Goal: Transaction & Acquisition: Purchase product/service

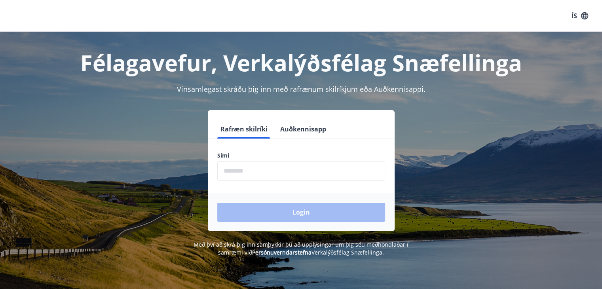
click at [323, 128] on button "Auðkennisapp" at bounding box center [303, 128] width 52 height 19
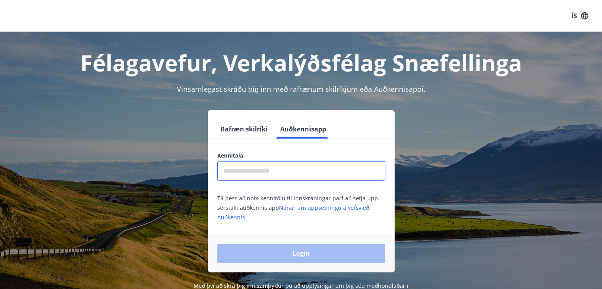
click at [273, 167] on input "text" at bounding box center [301, 170] width 168 height 19
type input "**********"
click at [217, 244] on button "Login" at bounding box center [301, 253] width 168 height 19
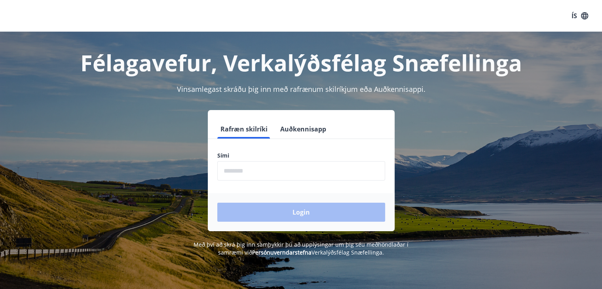
click at [288, 125] on button "Auðkennisapp" at bounding box center [303, 128] width 52 height 19
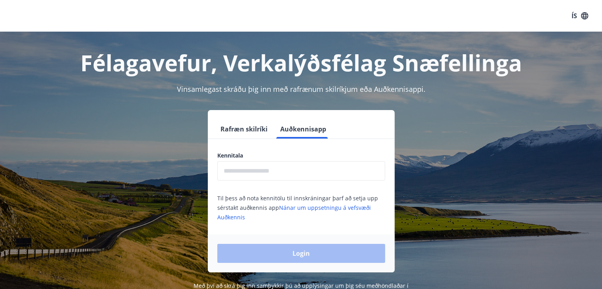
click at [290, 170] on input "text" at bounding box center [301, 170] width 168 height 19
type input "**********"
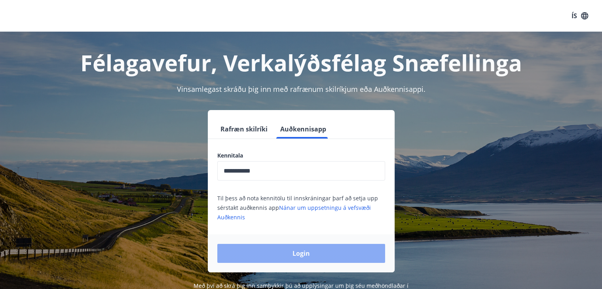
click at [286, 247] on button "Login" at bounding box center [301, 253] width 168 height 19
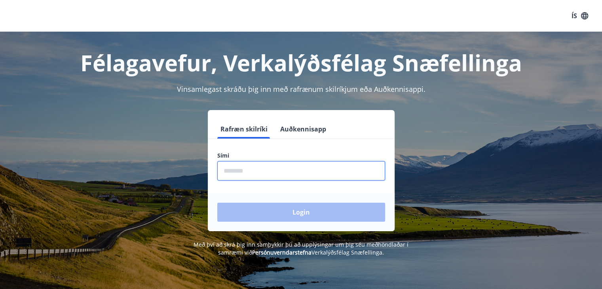
click at [258, 173] on input "phone" at bounding box center [301, 170] width 168 height 19
type input "*"
click at [289, 130] on button "Auðkennisapp" at bounding box center [303, 128] width 52 height 19
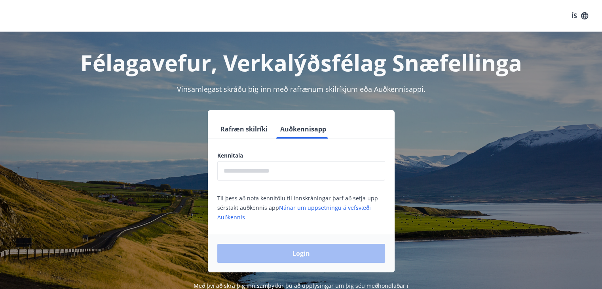
click at [277, 175] on input "text" at bounding box center [301, 170] width 168 height 19
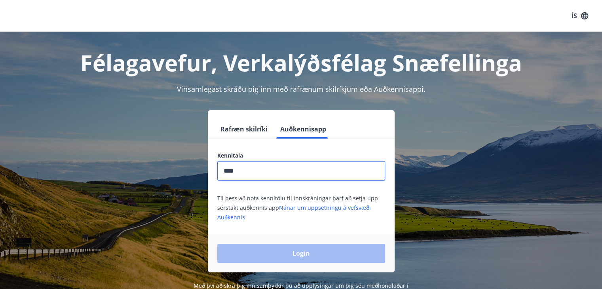
type input "**********"
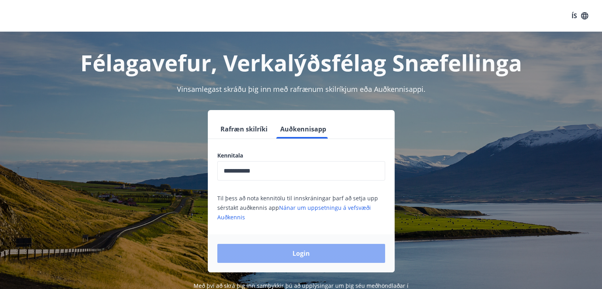
click at [312, 252] on button "Login" at bounding box center [301, 253] width 168 height 19
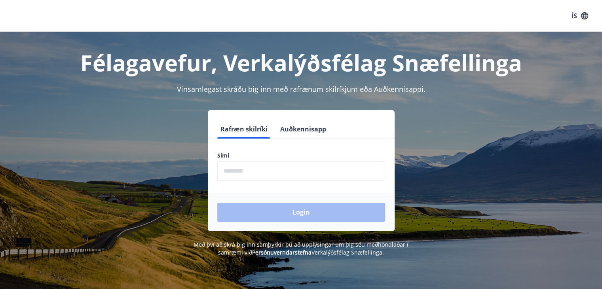
click at [299, 131] on button "Auðkennisapp" at bounding box center [303, 128] width 52 height 19
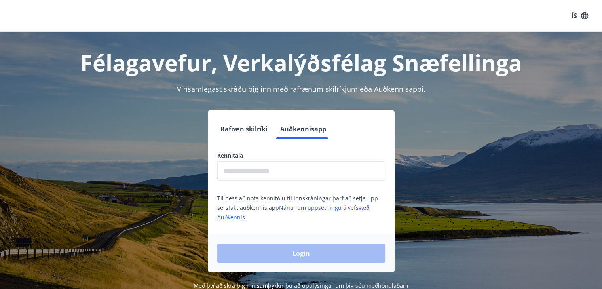
click at [293, 163] on input "text" at bounding box center [301, 170] width 168 height 19
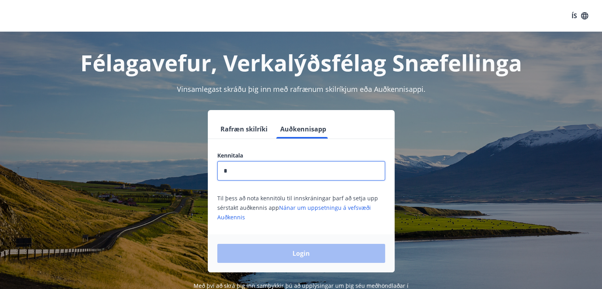
type input "**********"
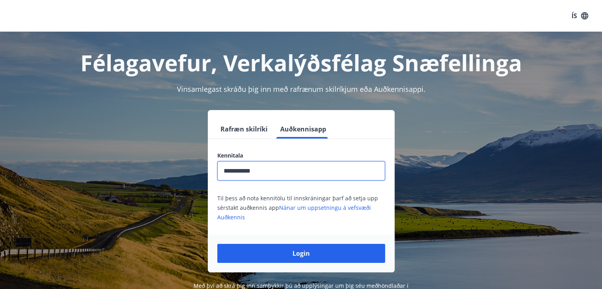
click at [217, 244] on button "Login" at bounding box center [301, 253] width 168 height 19
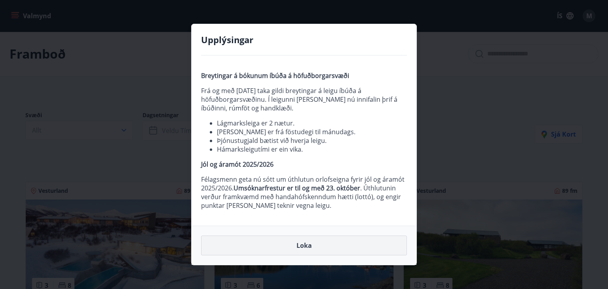
click at [283, 252] on button "Loka" at bounding box center [304, 245] width 206 height 20
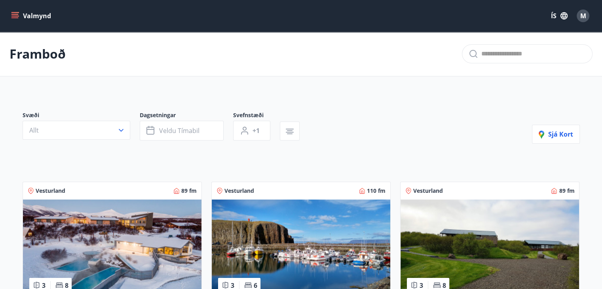
click at [17, 14] on icon "menu" at bounding box center [14, 14] width 7 height 1
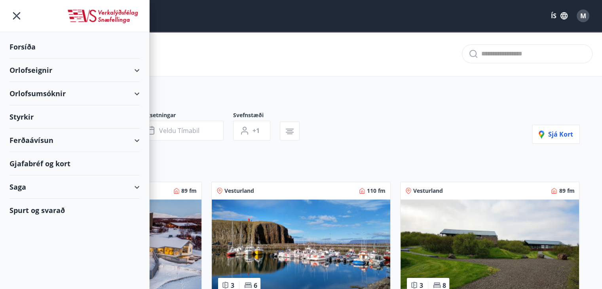
click at [553, 16] on button "ÍS" at bounding box center [558, 16] width 25 height 14
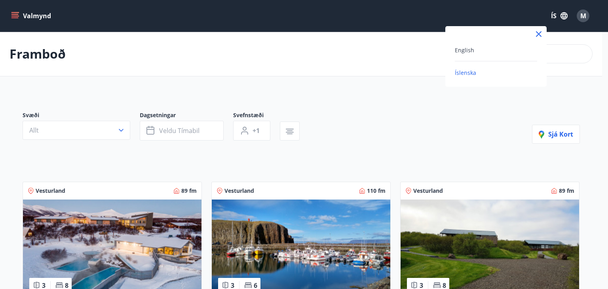
click at [471, 45] on div "English" at bounding box center [495, 49] width 82 height 9
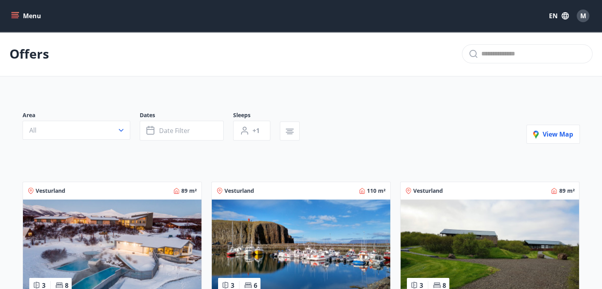
click at [19, 9] on button "Menu" at bounding box center [26, 16] width 35 height 14
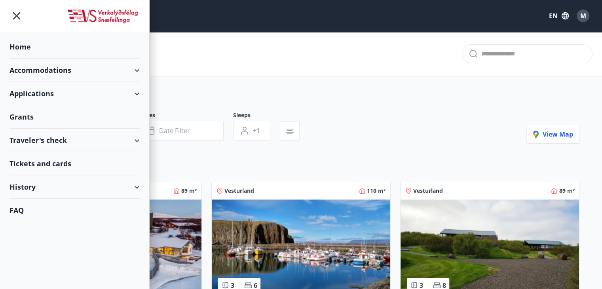
click at [50, 167] on div "Tickets and cards" at bounding box center [74, 163] width 130 height 23
click at [137, 70] on div "Accommodations" at bounding box center [74, 70] width 130 height 23
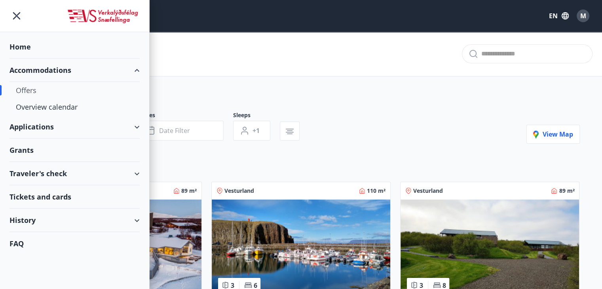
click at [136, 68] on div "Accommodations" at bounding box center [74, 70] width 130 height 23
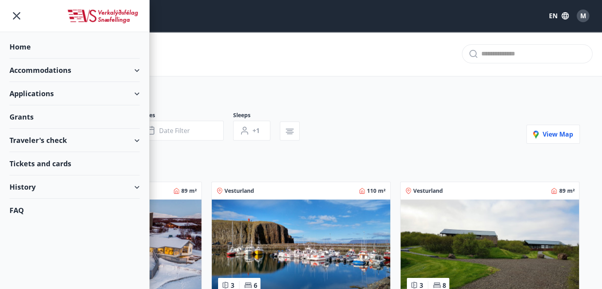
click at [139, 93] on div "Applications" at bounding box center [74, 93] width 130 height 23
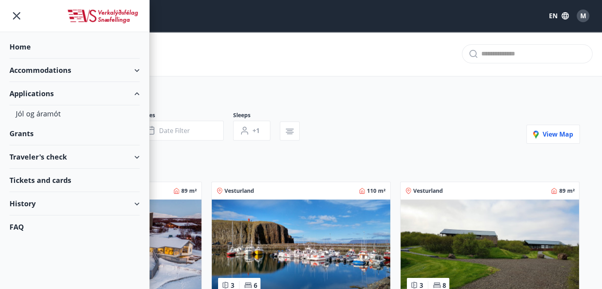
click at [136, 69] on div "Accommodations" at bounding box center [74, 70] width 130 height 23
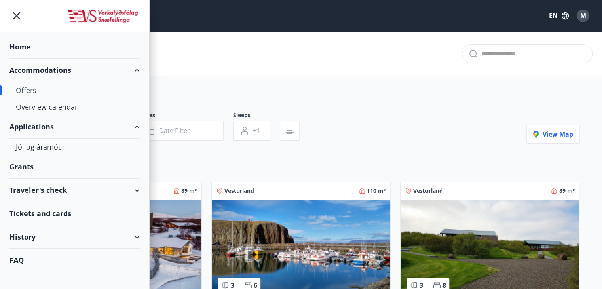
click at [28, 87] on div "Offers" at bounding box center [74, 90] width 117 height 17
click at [33, 165] on div "Grants" at bounding box center [74, 166] width 130 height 23
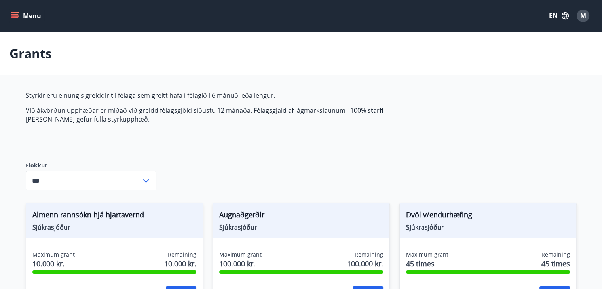
click at [100, 187] on input "***" at bounding box center [83, 180] width 115 height 19
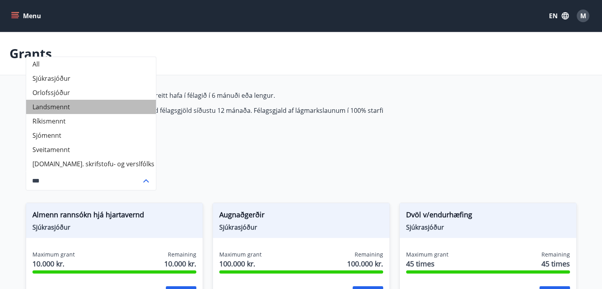
click at [48, 105] on li "Landsmennt" at bounding box center [91, 107] width 130 height 14
type input "**********"
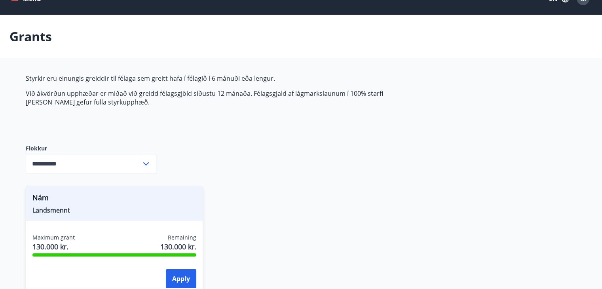
scroll to position [40, 0]
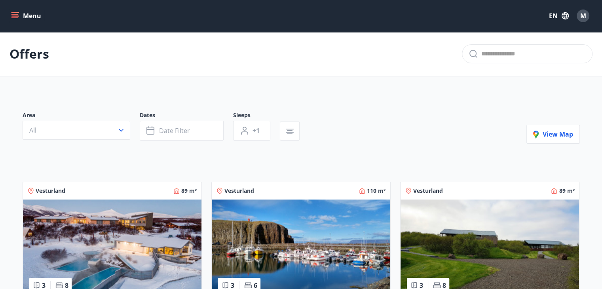
click at [13, 11] on button "Menu" at bounding box center [26, 16] width 35 height 14
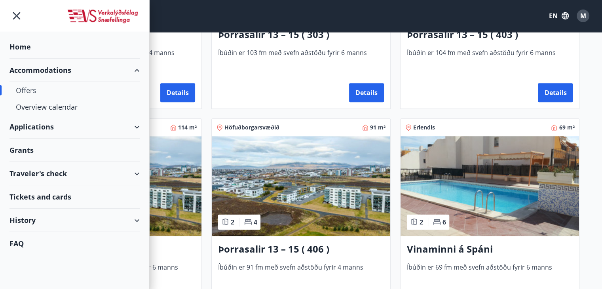
scroll to position [630, 0]
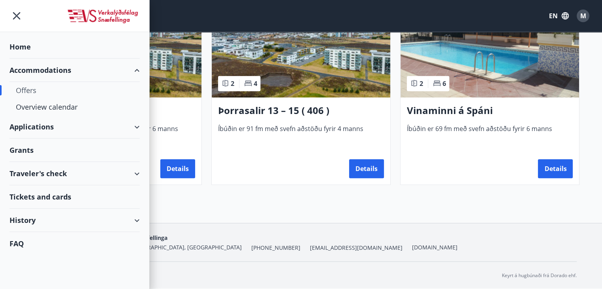
click at [58, 170] on div "Traveler's check" at bounding box center [74, 173] width 130 height 23
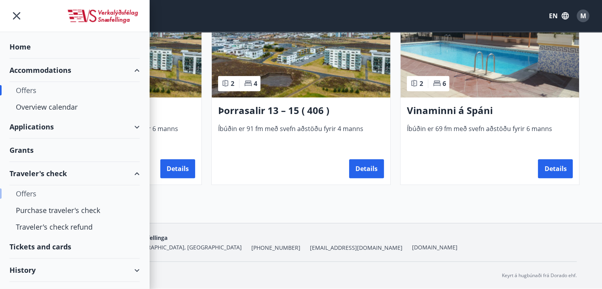
click at [28, 189] on div "Offers" at bounding box center [74, 193] width 117 height 17
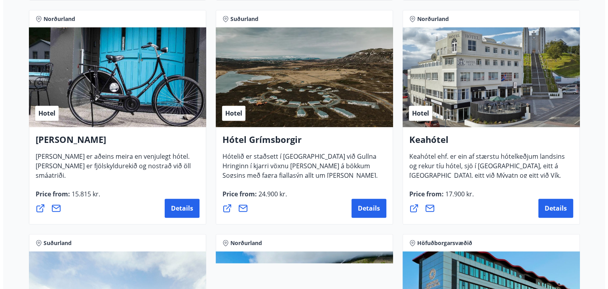
scroll to position [356, 0]
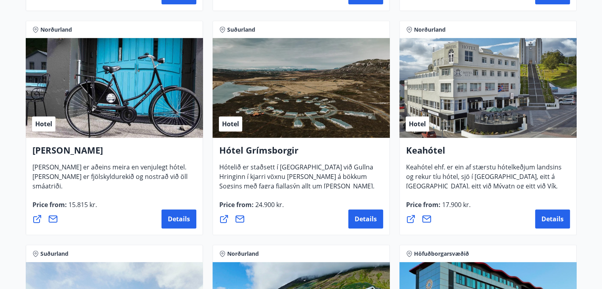
click at [478, 103] on div "Hotel" at bounding box center [487, 88] width 177 height 100
click at [553, 216] on span "Details" at bounding box center [552, 218] width 22 height 9
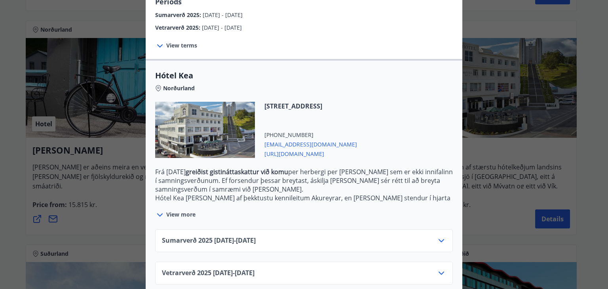
scroll to position [153, 0]
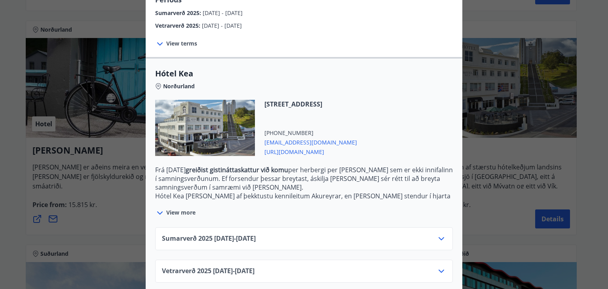
click at [278, 227] on div "Sumarverð 2025 16.05.25 - 30.09.25" at bounding box center [303, 238] width 297 height 23
click at [439, 234] on icon at bounding box center [440, 238] width 9 height 9
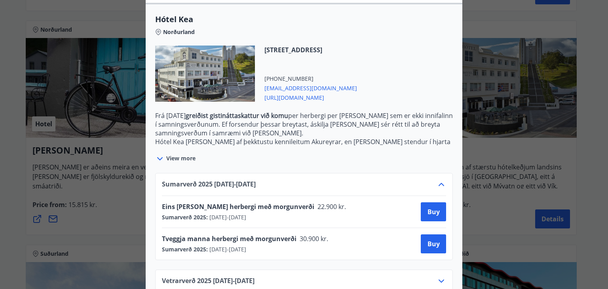
scroll to position [217, 0]
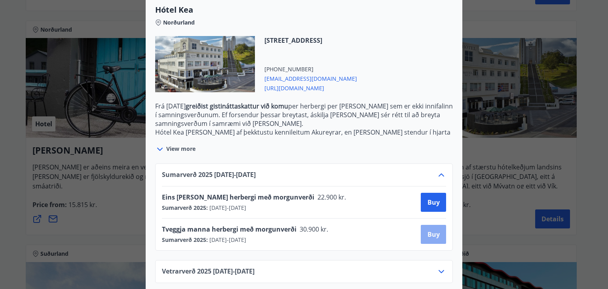
click at [430, 230] on span "Buy" at bounding box center [433, 234] width 12 height 9
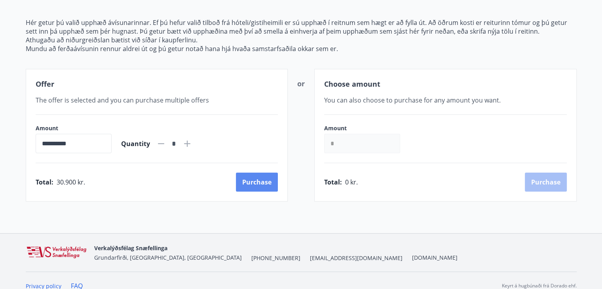
scroll to position [102, 0]
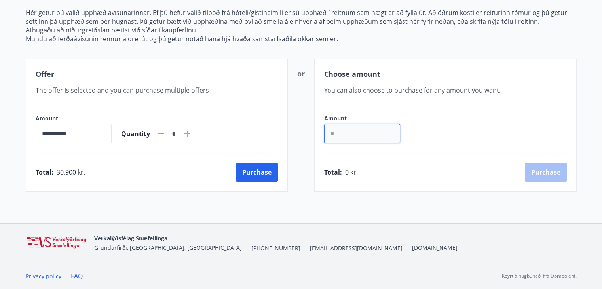
click at [370, 134] on input "*" at bounding box center [362, 133] width 76 height 19
click at [84, 140] on input "**********" at bounding box center [74, 133] width 76 height 19
click at [259, 167] on button "Purchase" at bounding box center [257, 172] width 42 height 19
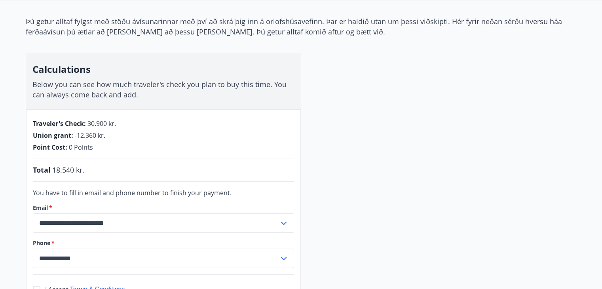
scroll to position [23, 0]
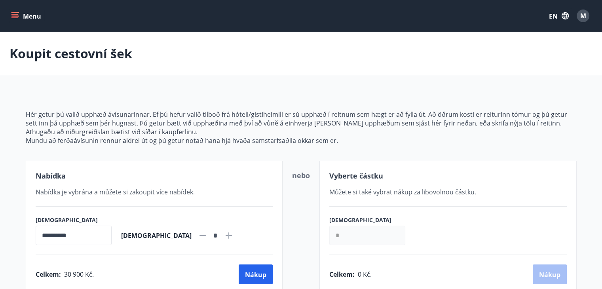
click at [228, 102] on div "**********" at bounding box center [301, 192] width 551 height 203
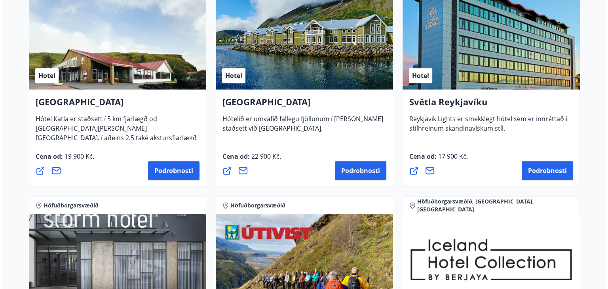
scroll to position [634, 0]
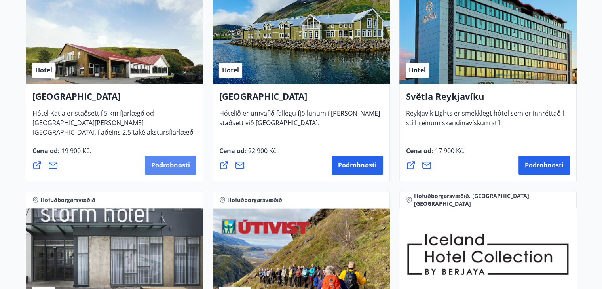
click at [166, 163] on font "Podrobnosti" at bounding box center [170, 165] width 39 height 9
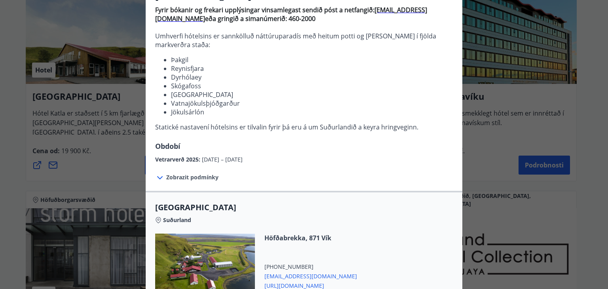
scroll to position [79, 0]
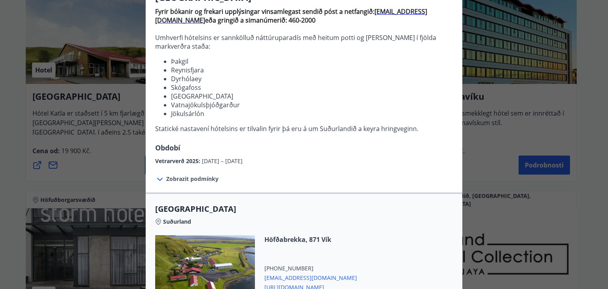
click at [185, 174] on div "Zobrazit podmínky Samningsverð eru háð bókunarstöðu og áskilja Keahótel sér rét…" at bounding box center [304, 178] width 316 height 27
click at [185, 177] on font "Zobrazit podmínky" at bounding box center [192, 179] width 52 height 8
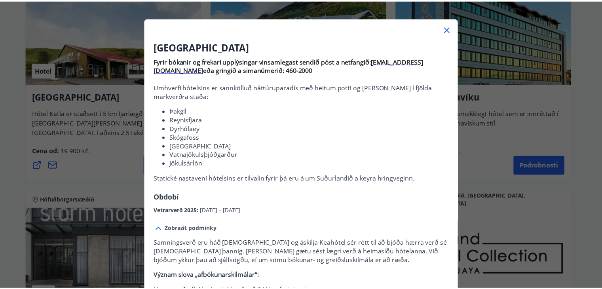
scroll to position [0, 0]
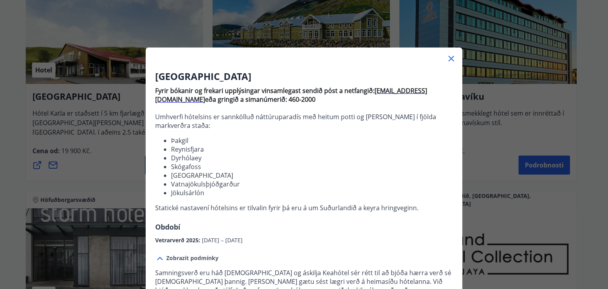
click at [446, 54] on icon at bounding box center [450, 58] width 9 height 9
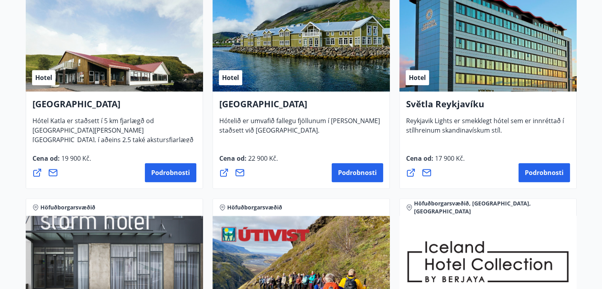
scroll to position [594, 0]
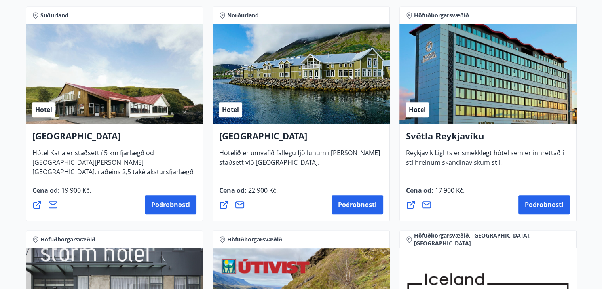
click at [316, 91] on div "Hotel" at bounding box center [300, 74] width 177 height 100
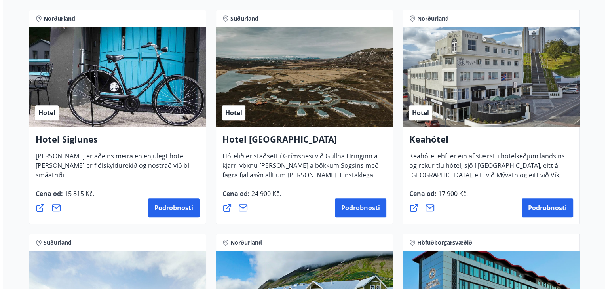
scroll to position [357, 0]
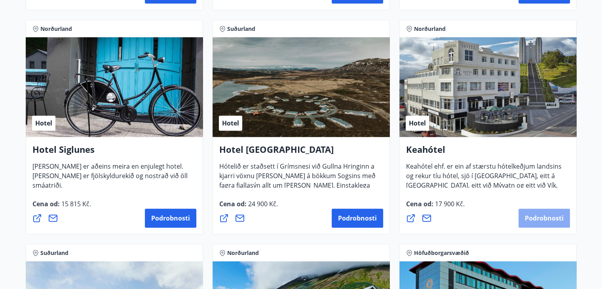
click at [539, 214] on font "Podrobnosti" at bounding box center [543, 218] width 39 height 9
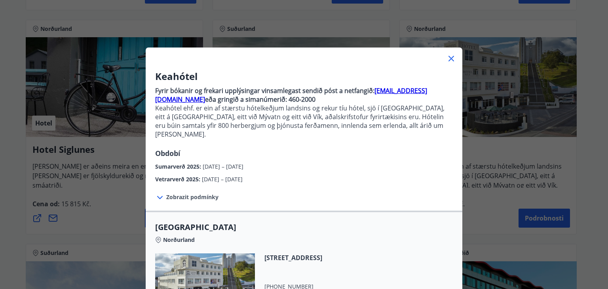
click at [207, 193] on font "Zobrazit podmínky" at bounding box center [192, 197] width 52 height 8
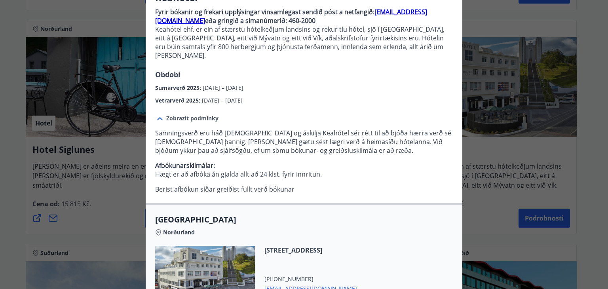
scroll to position [79, 0]
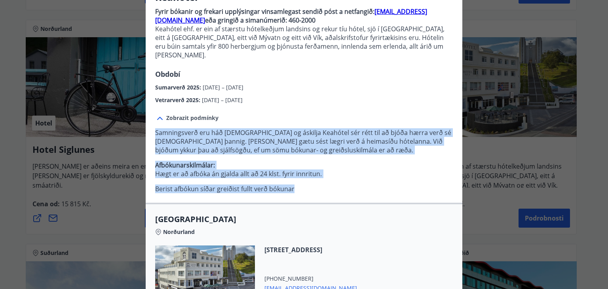
drag, startPoint x: 153, startPoint y: 124, endPoint x: 364, endPoint y: 178, distance: 217.9
click at [364, 178] on p "Samningsverð eru háð bókunarstöðu og áskilja Keahótel sér rétt til að bjóða hær…" at bounding box center [303, 160] width 297 height 65
copy p "Samningsverð eru háð bókunarstöðu og áskilja Keahótel sér rétt til að bjóða hær…"
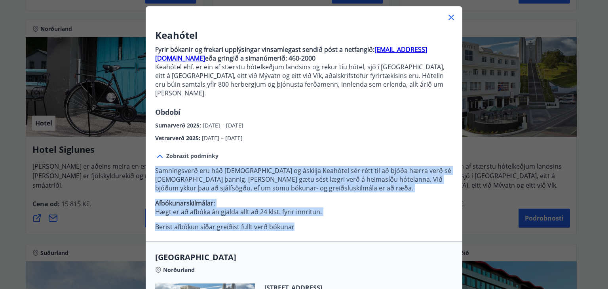
scroll to position [40, 0]
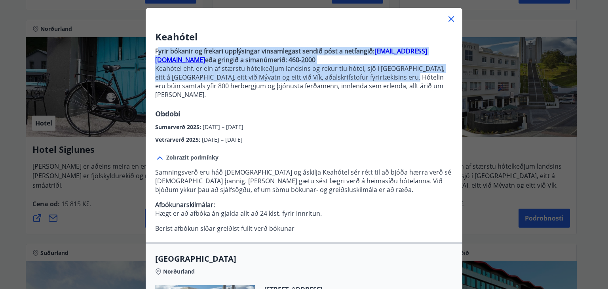
drag, startPoint x: 153, startPoint y: 50, endPoint x: 381, endPoint y: 81, distance: 229.9
click at [381, 81] on p "Fyrir bókanir og frekari upplýsingar vinsamlegast sendið póst a netfangið: boka…" at bounding box center [303, 76] width 297 height 65
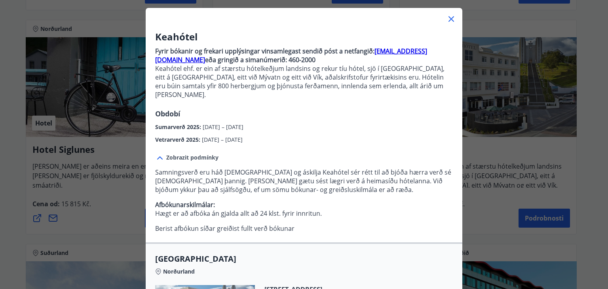
click at [163, 43] on h3 "Keahótel" at bounding box center [303, 36] width 297 height 13
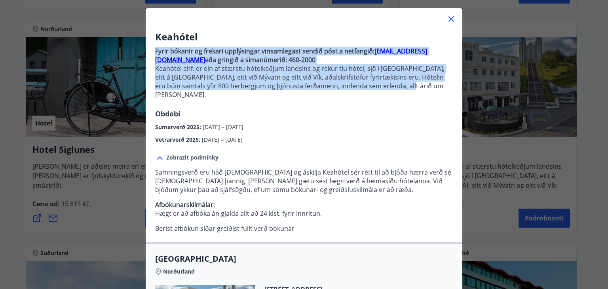
drag, startPoint x: 151, startPoint y: 49, endPoint x: 384, endPoint y: 85, distance: 235.7
click at [384, 85] on div "Keahótel Fyrir bókanir og frekari upplýsingar vinsamlegast sendið póst a netfan…" at bounding box center [304, 87] width 316 height 114
copy p "Fyrir bókanir og frekari upplýsingar vinsamlegast sendið póst a netfangið: boka…"
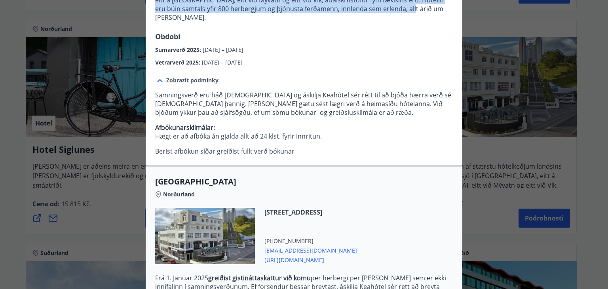
scroll to position [119, 0]
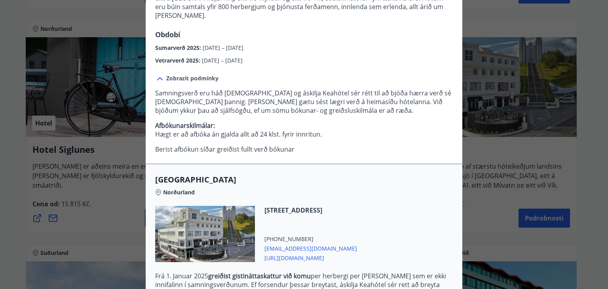
click at [155, 89] on font "Samningsverð eru háð [DEMOGRAPHIC_DATA] og áskilja Keahótel sér rétt til að bjó…" at bounding box center [303, 102] width 296 height 26
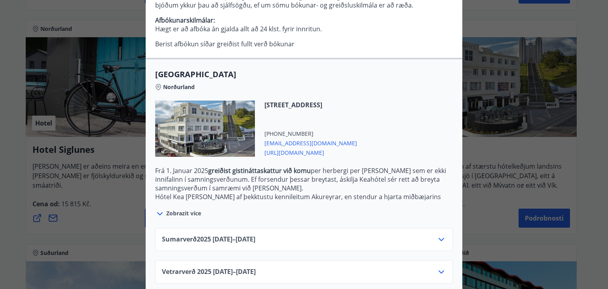
scroll to position [225, 0]
click at [299, 227] on div "Sumarverð [PHONE_NUMBER][DATE]–[DATE] ​" at bounding box center [303, 238] width 297 height 23
click at [301, 234] on div "Sumarverð [PHONE_NUMBER][DATE]–[DATE] ​" at bounding box center [304, 242] width 284 height 16
click at [439, 234] on icon at bounding box center [440, 238] width 9 height 9
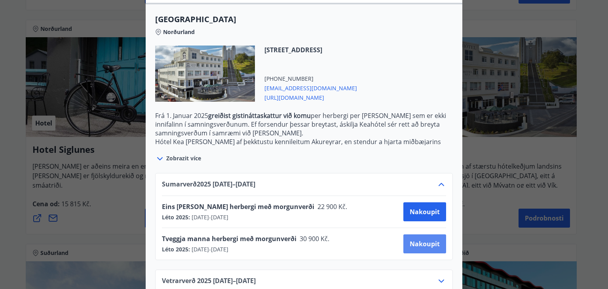
scroll to position [288, 0]
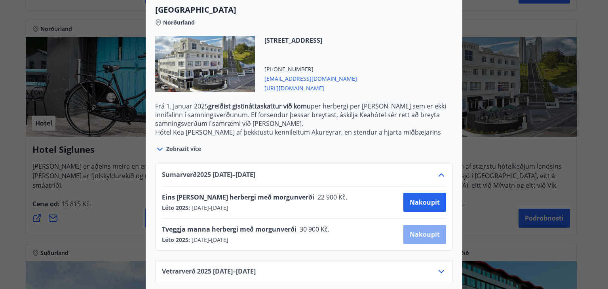
click at [421, 231] on button "Nakoupit" at bounding box center [424, 234] width 43 height 19
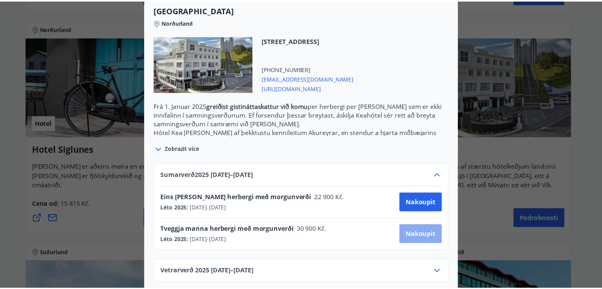
scroll to position [67, 0]
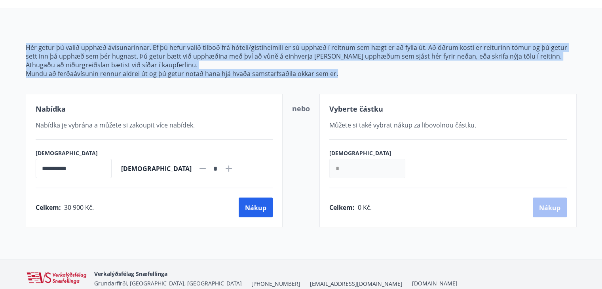
drag, startPoint x: 25, startPoint y: 47, endPoint x: 352, endPoint y: 70, distance: 327.1
click at [352, 70] on span "Hér getur þú valið upphæð ávísunarinnar. Ef þú hefur valið tilboð frá hóteli/gi…" at bounding box center [301, 60] width 551 height 35
copy span "Hér getur þú valið upphæð ávísunarinnar. Ef þú hefur valið tilboð frá hóteli/gi…"
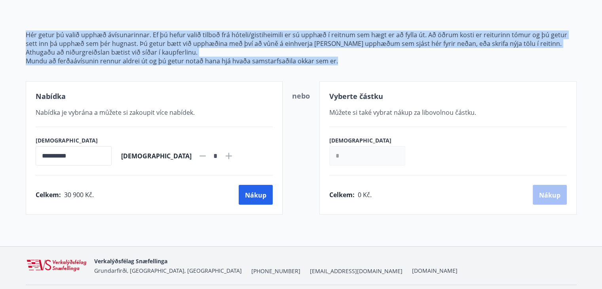
scroll to position [102, 0]
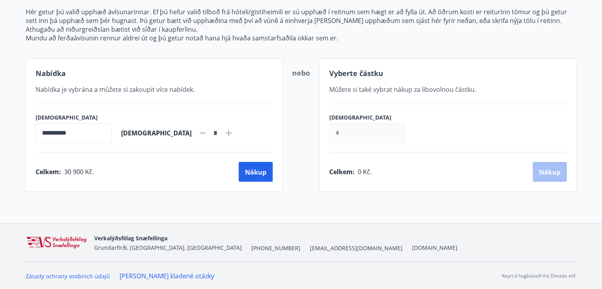
click at [252, 123] on div "**********" at bounding box center [154, 128] width 237 height 29
click at [255, 158] on div "**********" at bounding box center [154, 124] width 257 height 133
click at [224, 132] on icon at bounding box center [228, 132] width 9 height 9
type input "*"
click at [245, 162] on button "Nákup" at bounding box center [255, 172] width 34 height 20
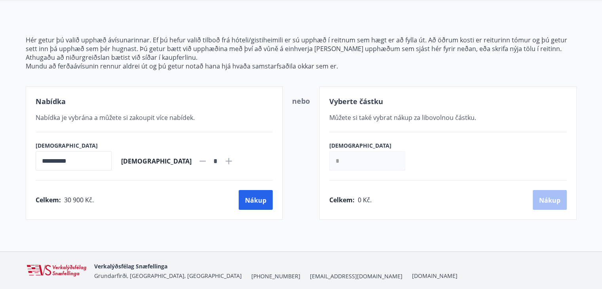
scroll to position [79, 0]
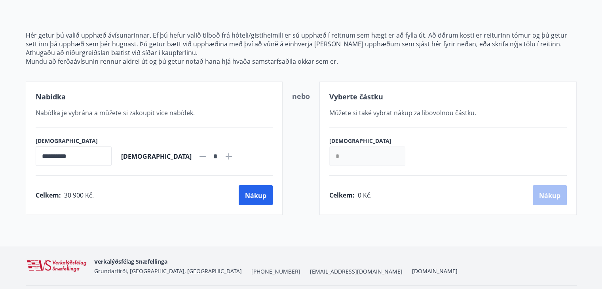
click at [224, 151] on icon at bounding box center [228, 155] width 9 height 9
type input "*"
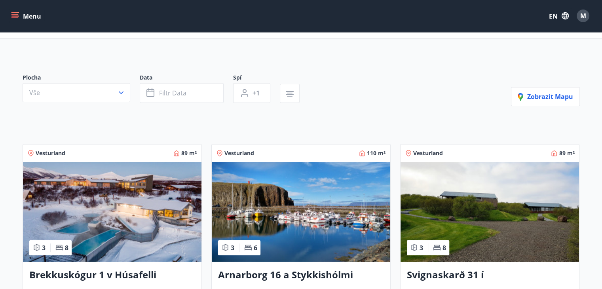
scroll to position [40, 0]
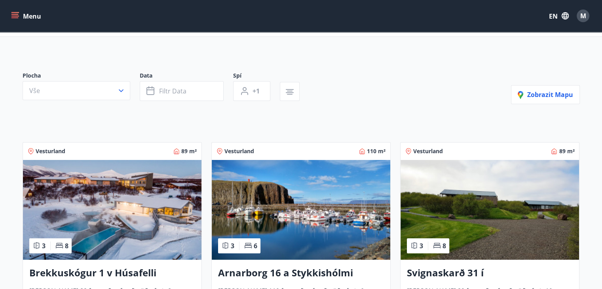
click at [9, 16] on div "Menu EN M" at bounding box center [301, 16] width 602 height 32
click at [15, 16] on icon "menu" at bounding box center [15, 16] width 8 height 8
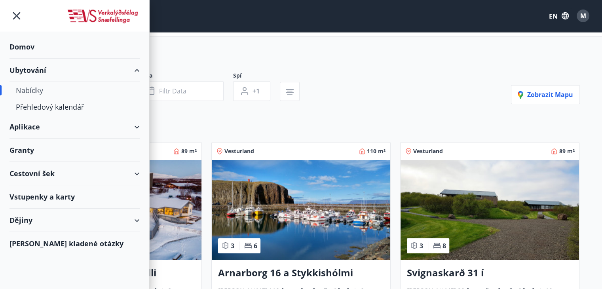
click at [53, 170] on font "Cestovní šek" at bounding box center [31, 172] width 45 height 9
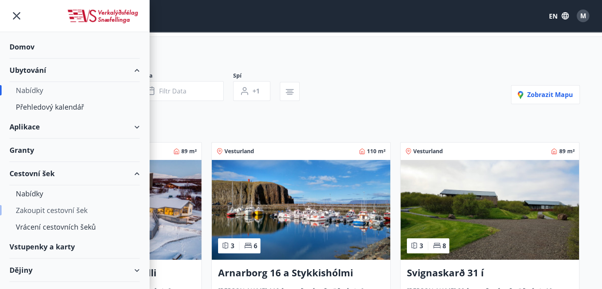
click at [40, 206] on font "Zakoupit cestovní šek" at bounding box center [52, 209] width 72 height 9
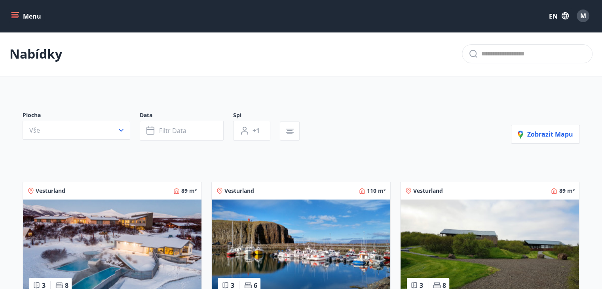
click at [19, 19] on button "Menu" at bounding box center [26, 16] width 35 height 14
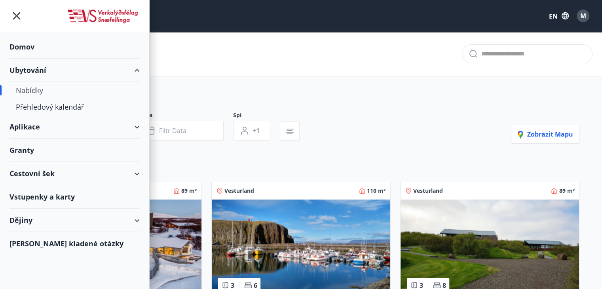
click at [107, 178] on div "Cestovní šek" at bounding box center [74, 173] width 130 height 23
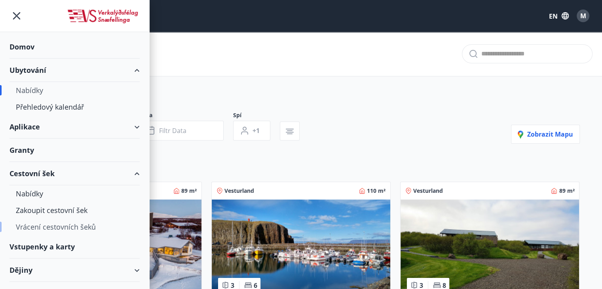
click at [47, 225] on font "Vrácení cestovních šeků" at bounding box center [56, 226] width 80 height 9
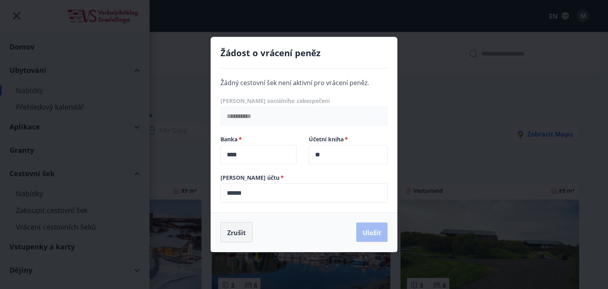
click at [242, 236] on font "Zrušit" at bounding box center [236, 232] width 19 height 9
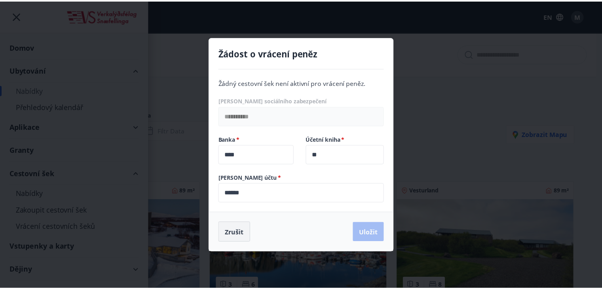
scroll to position [15, 0]
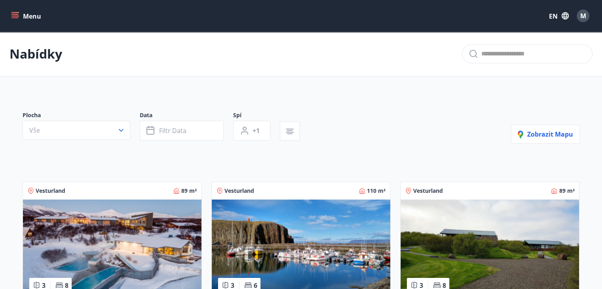
click at [9, 19] on button "Menu" at bounding box center [26, 16] width 35 height 14
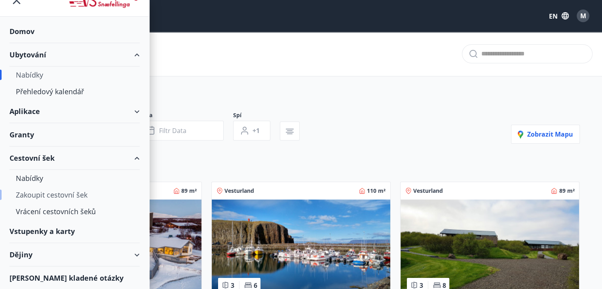
drag, startPoint x: 58, startPoint y: 194, endPoint x: 49, endPoint y: 185, distance: 12.0
click at [48, 183] on div "Nabídky Zakoupit cestovní šek Vrácení cestovních šeků" at bounding box center [74, 195] width 149 height 50
click at [51, 192] on font "Zakoupit cestovní šek" at bounding box center [52, 194] width 72 height 9
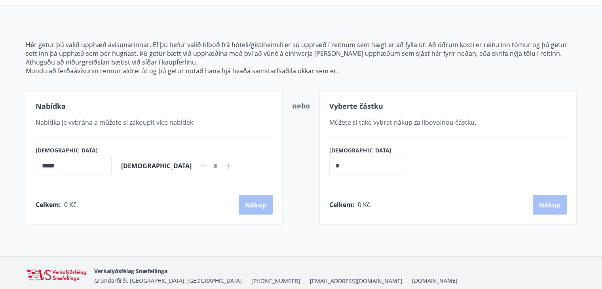
scroll to position [79, 0]
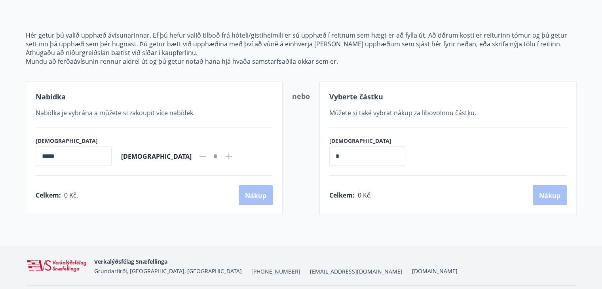
click at [87, 162] on input "*****" at bounding box center [74, 155] width 76 height 19
drag, startPoint x: 88, startPoint y: 162, endPoint x: 0, endPoint y: 153, distance: 88.3
click at [0, 153] on main "Koupit cestovní šek Hér getur þú valið upphæð ávísunarinnar. Ef þú hefur valið …" at bounding box center [301, 84] width 602 height 262
click at [382, 163] on input "*" at bounding box center [367, 155] width 76 height 19
drag, startPoint x: 380, startPoint y: 162, endPoint x: 267, endPoint y: 149, distance: 113.8
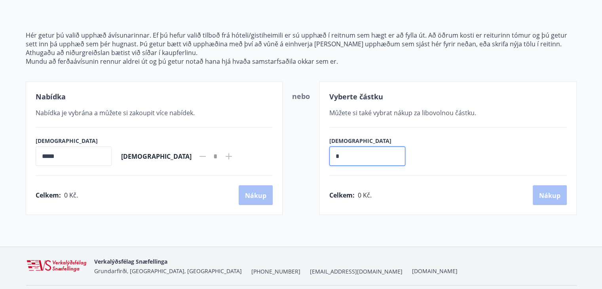
click at [267, 149] on div "Nabídka Nabídka je vybrána a můžete si zakoupit více nabídek. Množství ***** ​ …" at bounding box center [301, 147] width 551 height 133
type input "*"
type input "******"
click at [554, 191] on font "Nákup" at bounding box center [549, 195] width 21 height 9
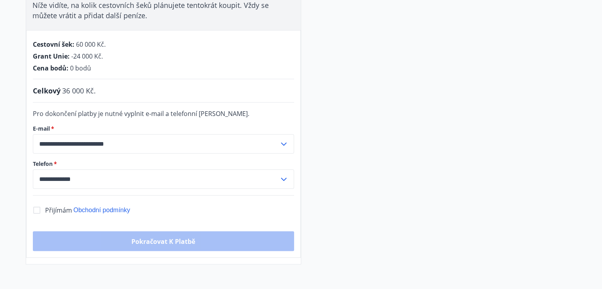
scroll to position [147, 0]
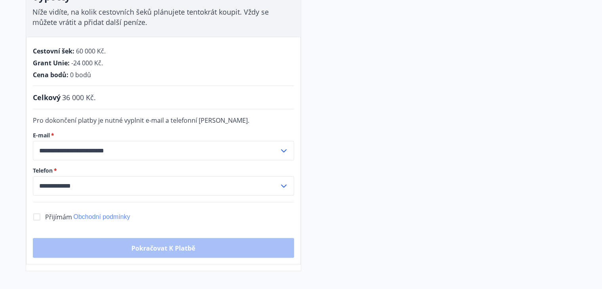
click at [98, 216] on font "Obchodní podmínky" at bounding box center [102, 216] width 57 height 7
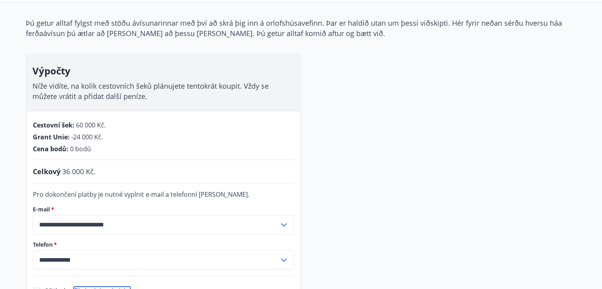
scroll to position [79, 0]
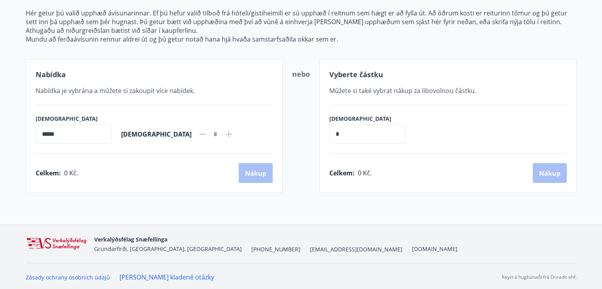
scroll to position [102, 0]
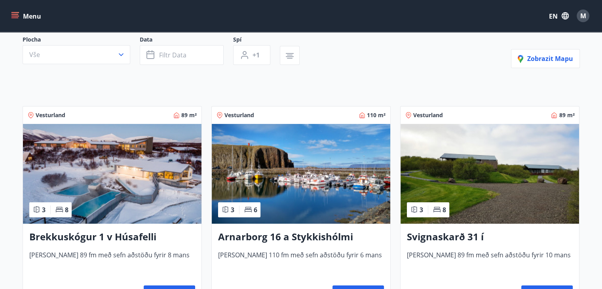
scroll to position [79, 0]
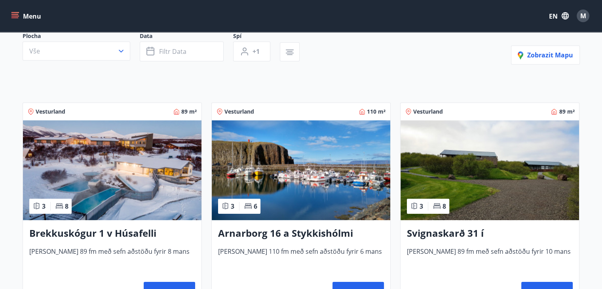
click at [13, 11] on button "Menu" at bounding box center [26, 16] width 35 height 14
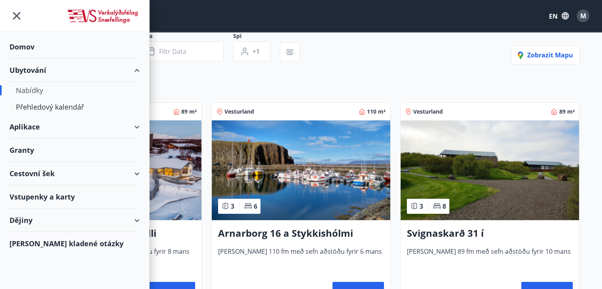
click at [134, 171] on div "Cestovní šek" at bounding box center [74, 173] width 130 height 23
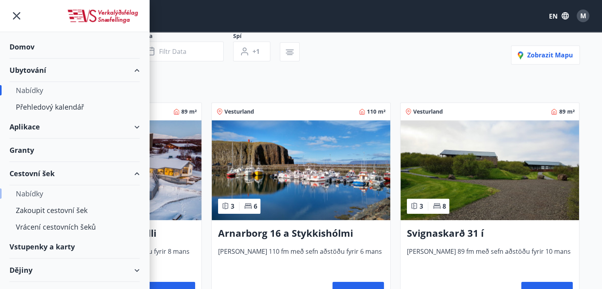
click at [28, 193] on font "Nabídky" at bounding box center [29, 193] width 27 height 9
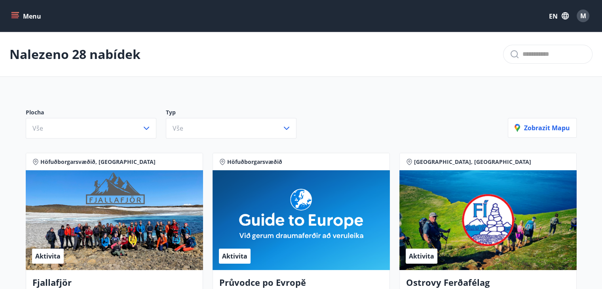
click at [25, 16] on font "Menu" at bounding box center [32, 16] width 18 height 9
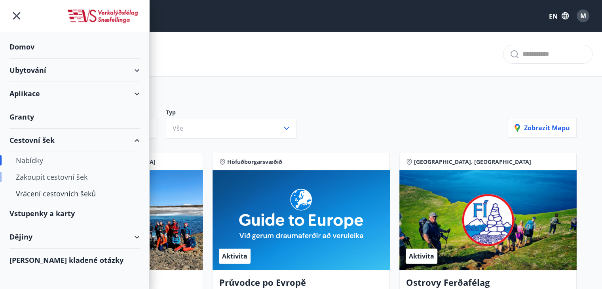
click at [45, 175] on font "Zakoupit cestovní šek" at bounding box center [52, 176] width 72 height 9
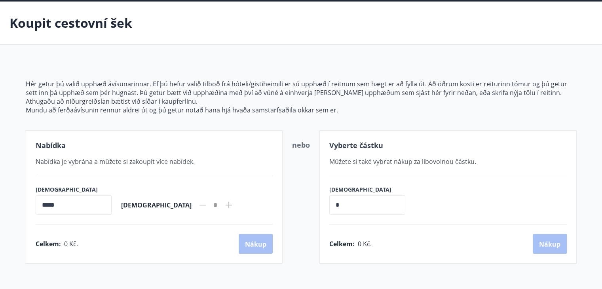
scroll to position [23, 0]
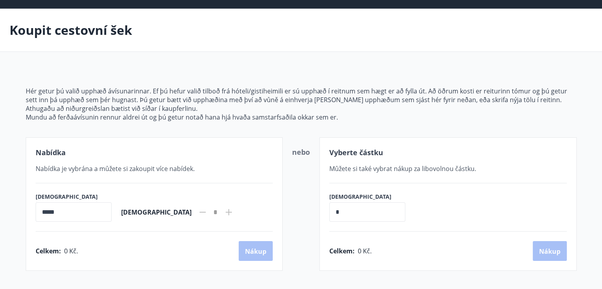
click at [383, 218] on input "*" at bounding box center [367, 211] width 76 height 19
click at [95, 212] on input "*****" at bounding box center [74, 211] width 76 height 19
drag, startPoint x: 369, startPoint y: 206, endPoint x: 267, endPoint y: 197, distance: 102.1
click at [268, 197] on div "Nabídka Nabídka je vybrána a můžete si zakoupit více nabídek. Množství ***** ​ …" at bounding box center [301, 203] width 551 height 133
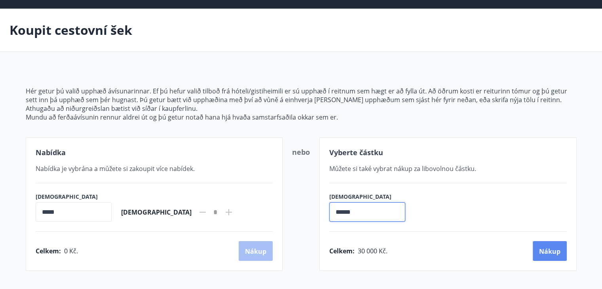
type input "******"
click at [551, 249] on font "Nákup" at bounding box center [549, 251] width 21 height 9
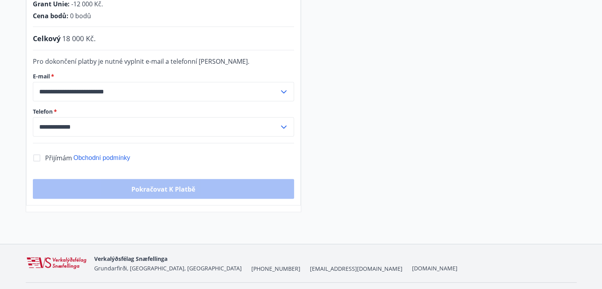
scroll to position [221, 0]
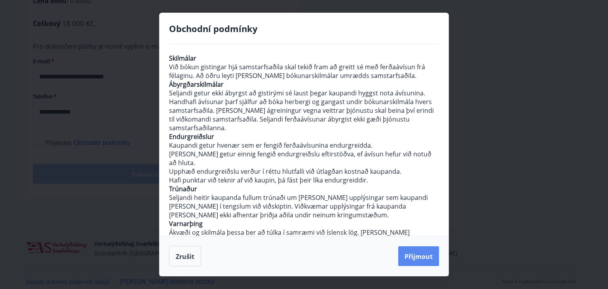
click at [421, 255] on font "Přijmout" at bounding box center [418, 256] width 28 height 9
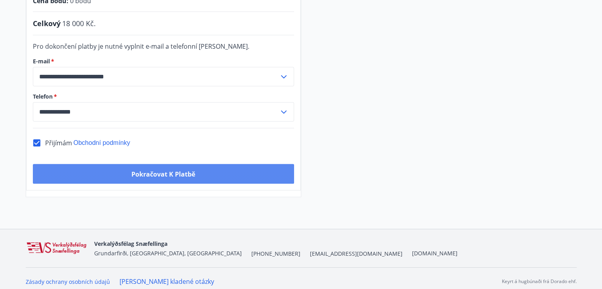
click at [160, 174] on font "Pokračovat k platbě" at bounding box center [163, 174] width 64 height 9
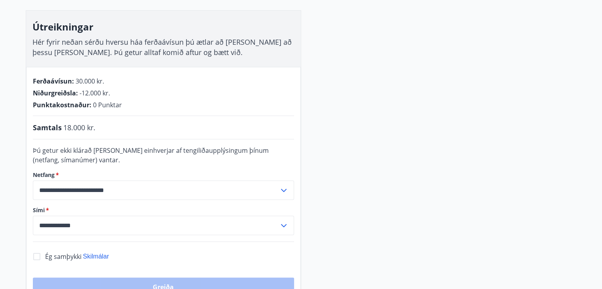
scroll to position [119, 0]
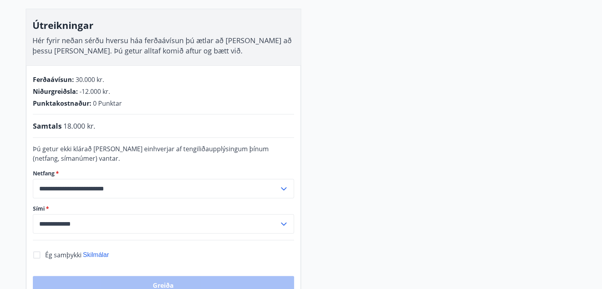
scroll to position [23, 0]
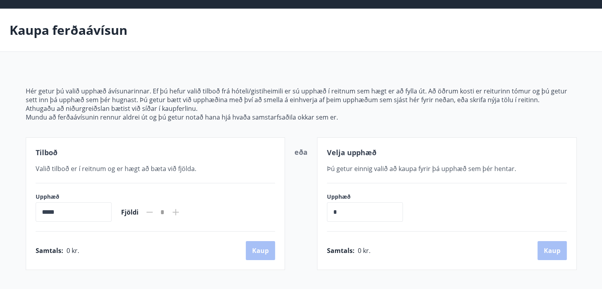
drag, startPoint x: 344, startPoint y: 212, endPoint x: 269, endPoint y: 199, distance: 76.2
click at [271, 201] on div "Tilboð Valið tilboð er í reitnum og er hægt að [PERSON_NAME] við fjölda. Upphæð…" at bounding box center [301, 203] width 551 height 132
type input "******"
click at [543, 250] on button "Kaup" at bounding box center [551, 250] width 29 height 19
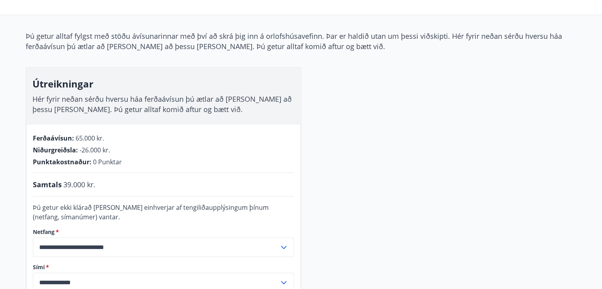
scroll to position [63, 0]
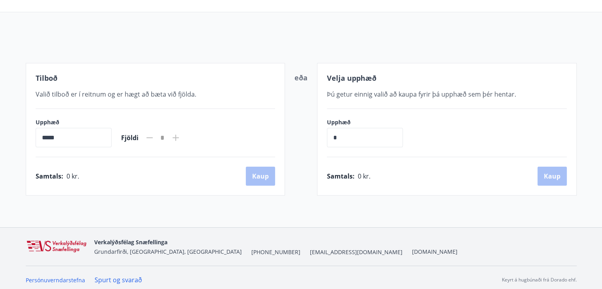
scroll to position [23, 0]
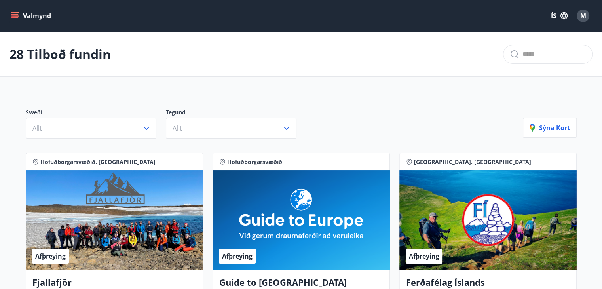
click at [73, 112] on p "Svæði" at bounding box center [96, 112] width 140 height 9
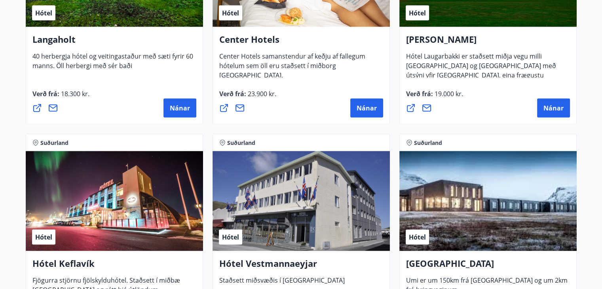
scroll to position [1819, 0]
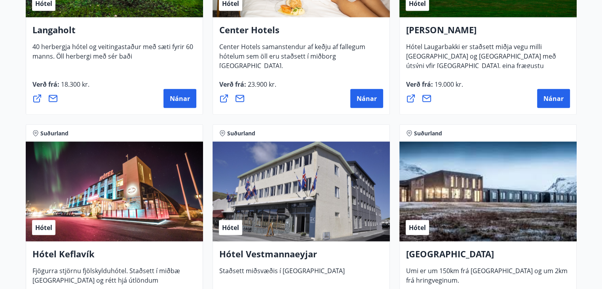
click at [312, 211] on div "Hótel" at bounding box center [300, 192] width 177 height 100
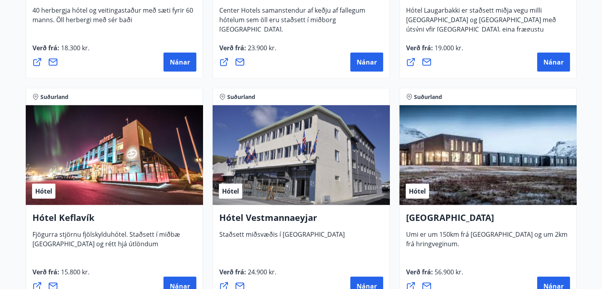
scroll to position [1978, 0]
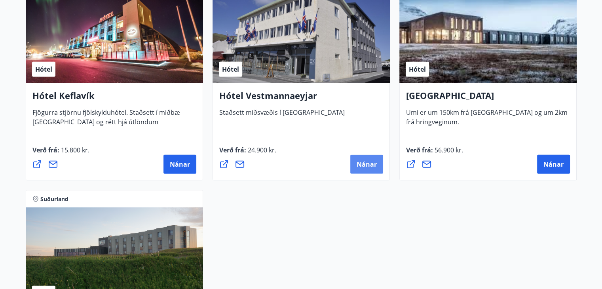
click at [359, 170] on button "Nánar" at bounding box center [366, 164] width 33 height 19
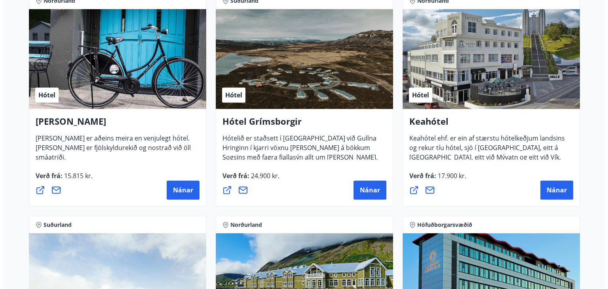
scroll to position [396, 0]
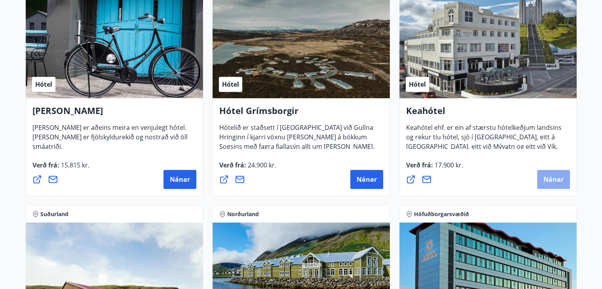
click at [549, 180] on span "Nánar" at bounding box center [553, 179] width 20 height 9
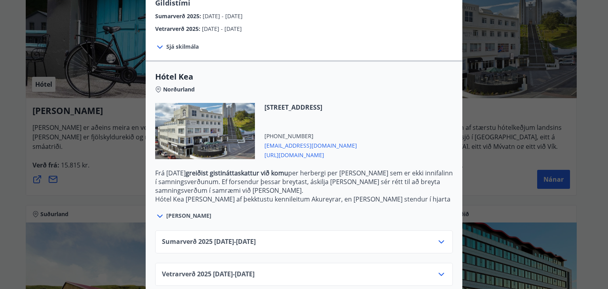
scroll to position [153, 0]
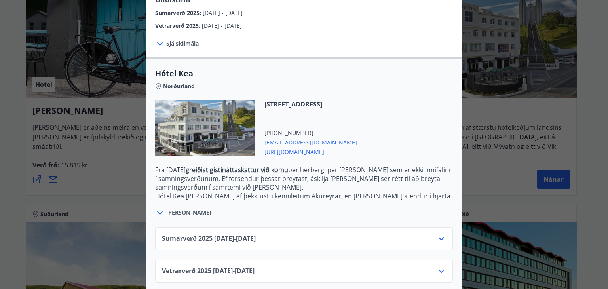
click at [247, 234] on span "Sumarverð 2025 16.05.25 - 30.09.25" at bounding box center [209, 238] width 94 height 9
click at [441, 234] on icon at bounding box center [440, 238] width 9 height 9
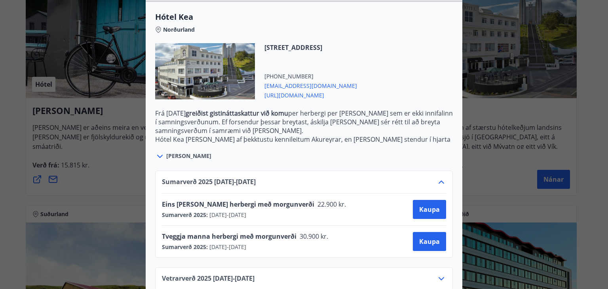
scroll to position [217, 0]
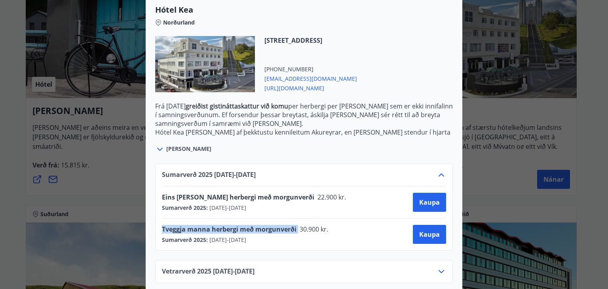
drag, startPoint x: 293, startPoint y: 220, endPoint x: 158, endPoint y: 220, distance: 135.3
click at [162, 225] on div "Tveggja manna herbergi með morgunverði 30.900 kr." at bounding box center [247, 230] width 171 height 11
copy span "Tveggja manna herbergi með morgunverði"
click at [430, 230] on span "Kaupa" at bounding box center [429, 234] width 21 height 9
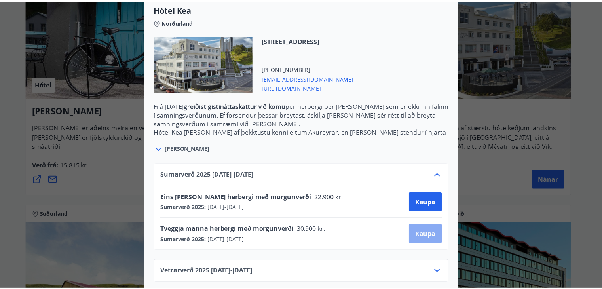
scroll to position [67, 0]
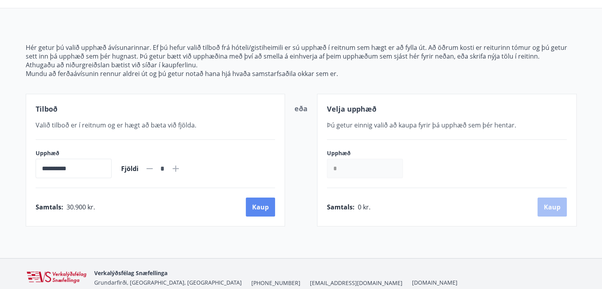
click at [264, 207] on button "Kaup" at bounding box center [260, 206] width 29 height 19
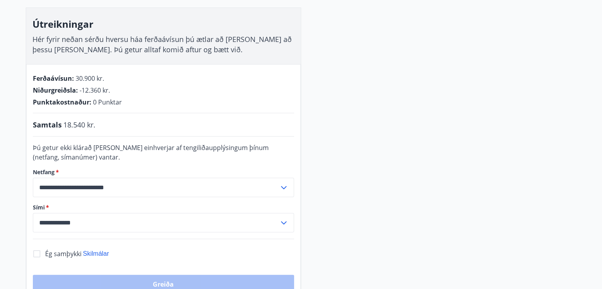
scroll to position [146, 0]
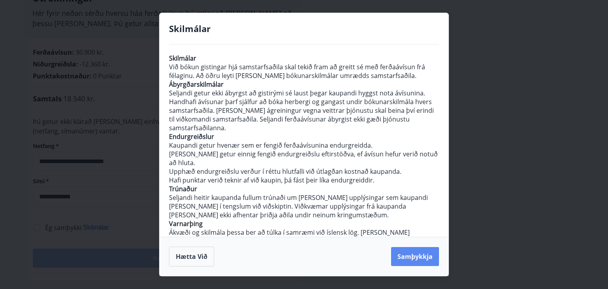
click at [418, 255] on button "Samþykkja" at bounding box center [415, 256] width 48 height 19
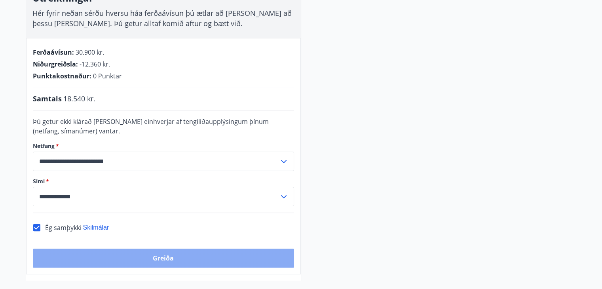
click at [181, 255] on button "Greiða" at bounding box center [163, 257] width 261 height 19
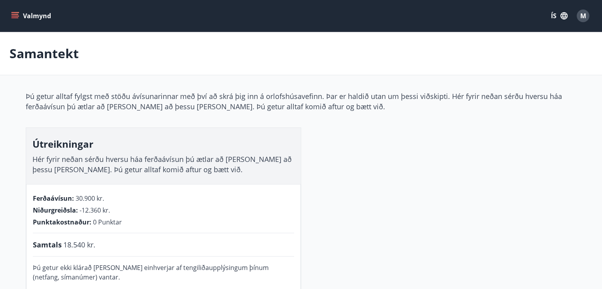
scroll to position [67, 0]
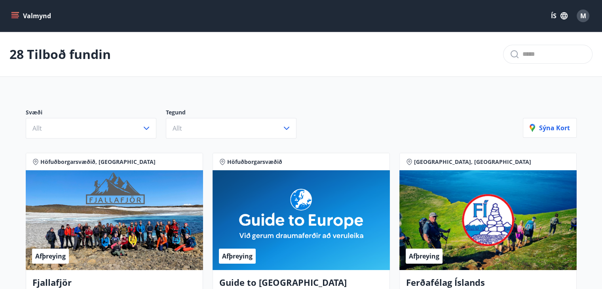
click at [11, 15] on icon "menu" at bounding box center [15, 16] width 8 height 8
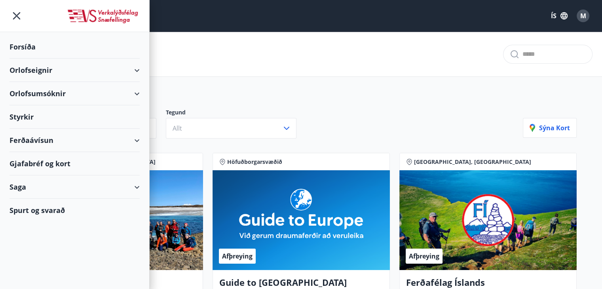
click at [549, 12] on button "ÍS" at bounding box center [558, 16] width 25 height 14
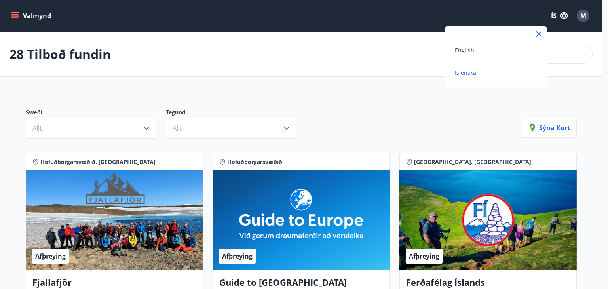
click at [472, 54] on div "English" at bounding box center [495, 49] width 82 height 9
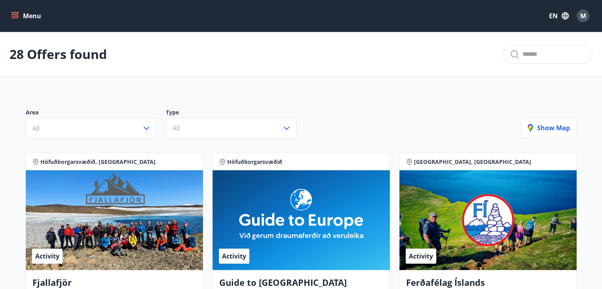
click at [10, 12] on button "Menu" at bounding box center [26, 16] width 35 height 14
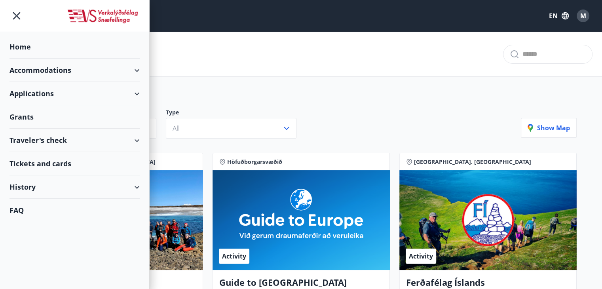
click at [125, 142] on div "Traveler's check" at bounding box center [74, 140] width 130 height 23
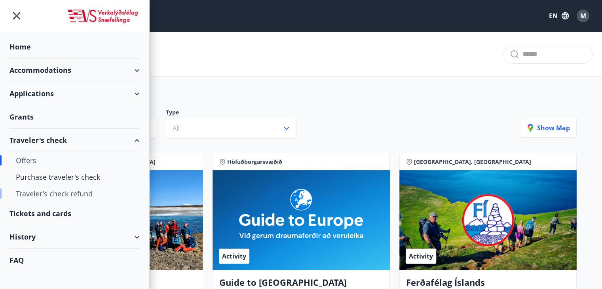
click at [80, 192] on div "Traveler's check refund" at bounding box center [74, 193] width 117 height 17
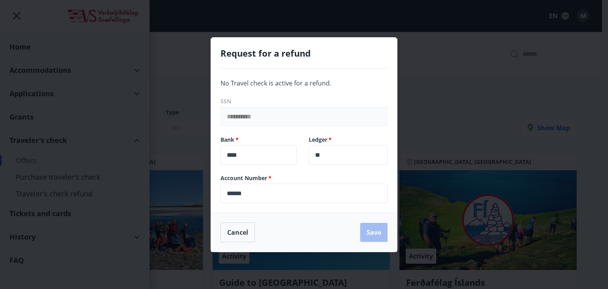
click at [297, 105] on div "**********" at bounding box center [299, 107] width 176 height 38
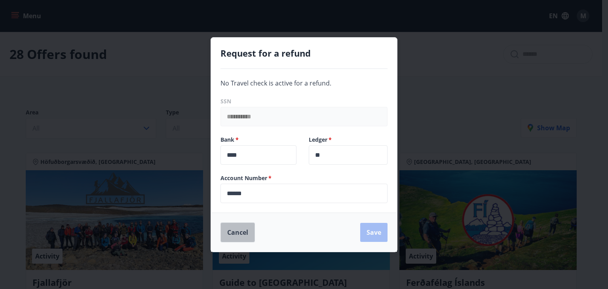
click at [237, 231] on button "Cancel" at bounding box center [237, 232] width 34 height 20
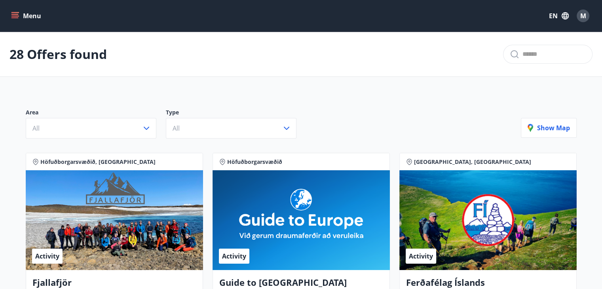
click at [13, 16] on icon "menu" at bounding box center [15, 16] width 8 height 8
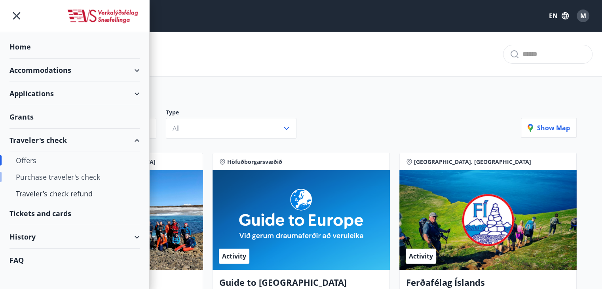
click at [61, 178] on div "Purchase traveler's check" at bounding box center [74, 176] width 117 height 17
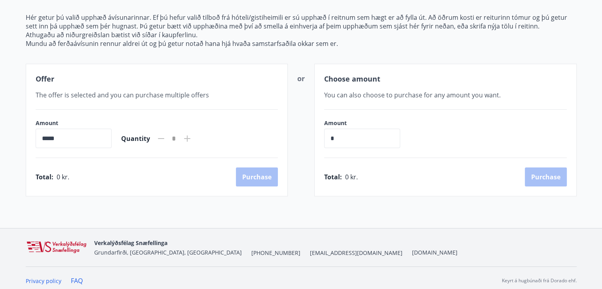
scroll to position [102, 0]
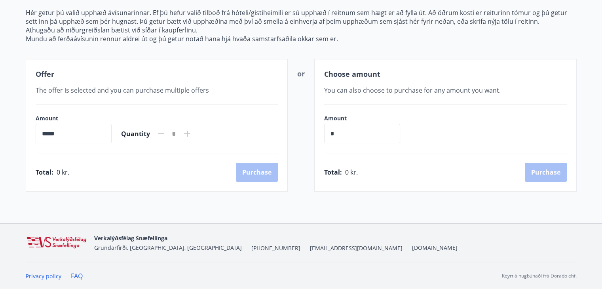
click at [77, 131] on input "*****" at bounding box center [74, 133] width 76 height 19
drag, startPoint x: 67, startPoint y: 132, endPoint x: 2, endPoint y: 117, distance: 67.2
click at [0, 117] on main "Buy traveler's check Hér getur þú valið upphæð ávísunarinnar. Ef þú hefur valið…" at bounding box center [301, 60] width 602 height 261
click at [358, 120] on div "Amount * ​" at bounding box center [366, 128] width 84 height 29
drag, startPoint x: 351, startPoint y: 131, endPoint x: 296, endPoint y: 132, distance: 55.0
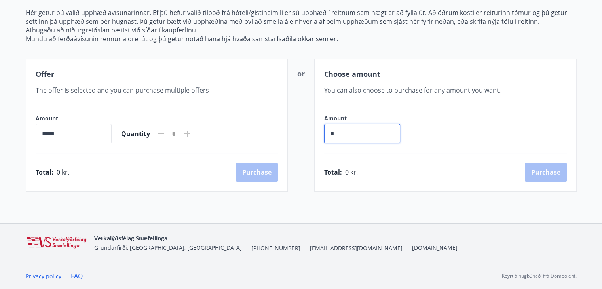
click at [297, 132] on div "Offer The offer is selected and you can purchase multiple offers Amount ***** ​…" at bounding box center [301, 125] width 551 height 132
type input "******"
click at [545, 169] on button "Purchase" at bounding box center [545, 172] width 42 height 19
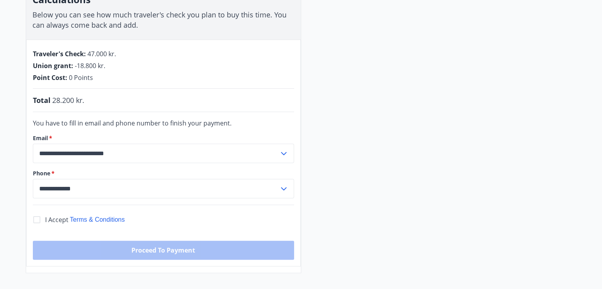
scroll to position [141, 0]
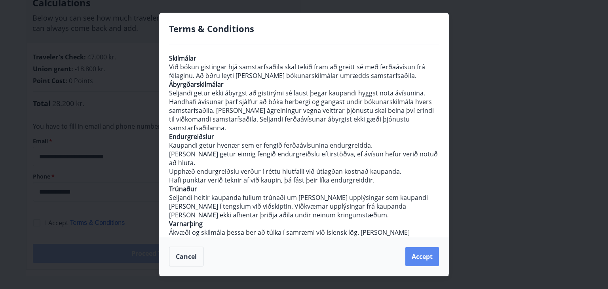
click at [428, 253] on button "Accept" at bounding box center [422, 256] width 34 height 19
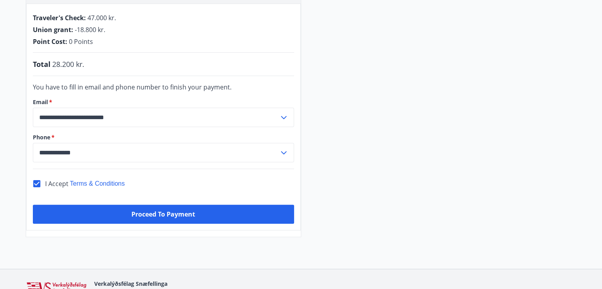
scroll to position [181, 0]
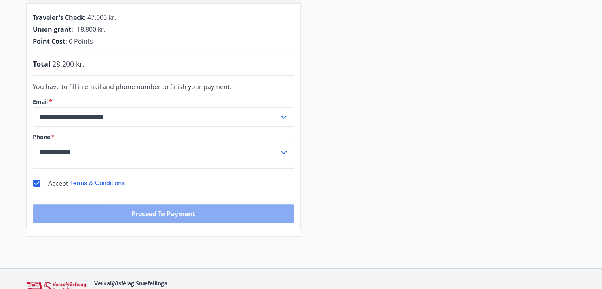
click at [172, 208] on button "Proceed to Payment" at bounding box center [163, 213] width 261 height 19
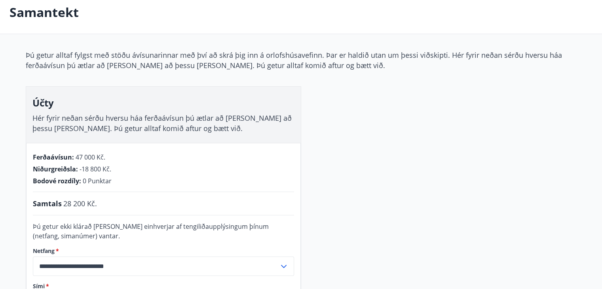
scroll to position [40, 0]
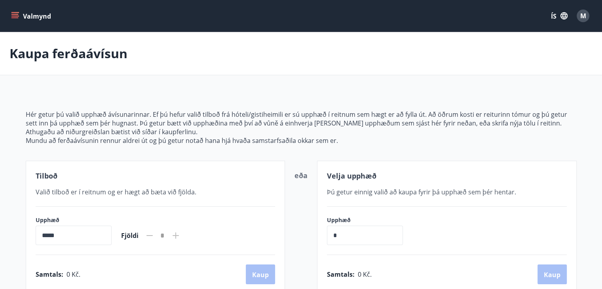
click at [13, 10] on button "Valmynd" at bounding box center [31, 16] width 45 height 14
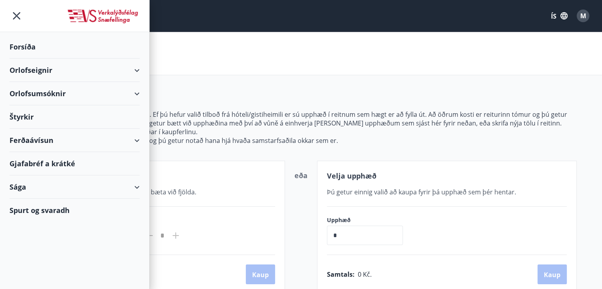
click at [139, 70] on div "Orlofseignir" at bounding box center [74, 70] width 130 height 23
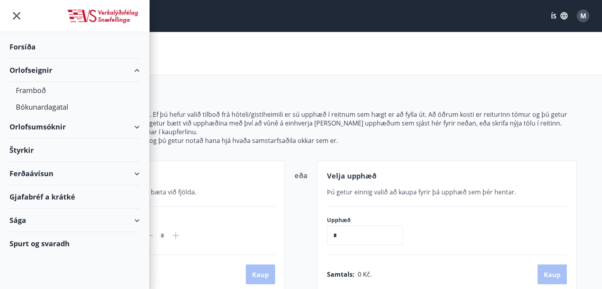
click at [566, 13] on icon "button" at bounding box center [563, 15] width 7 height 7
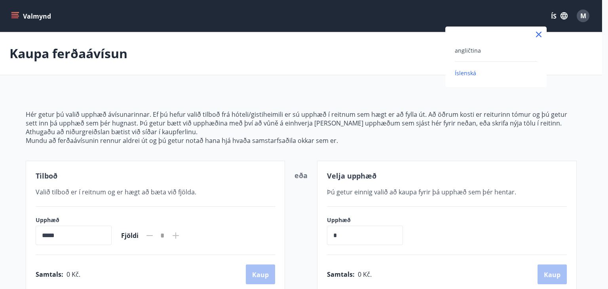
click at [467, 47] on font "angličtina" at bounding box center [467, 51] width 26 height 8
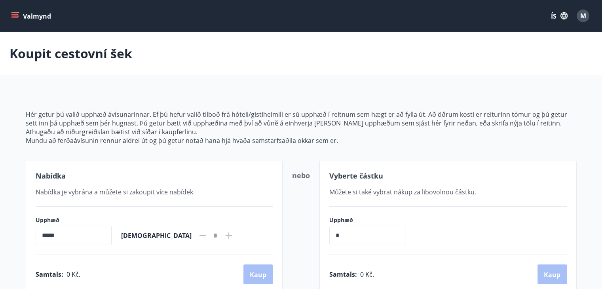
drag, startPoint x: 7, startPoint y: 6, endPoint x: 12, endPoint y: 12, distance: 7.9
click at [8, 6] on div "Valmynd ÍS M" at bounding box center [301, 16] width 602 height 32
click at [13, 13] on icon "menu" at bounding box center [15, 12] width 9 height 1
click at [397, 76] on main "Koupit cestovní šek Hér getur þú valið upphæð ávísunarinnar. Ef þú hefur valið …" at bounding box center [301, 163] width 602 height 262
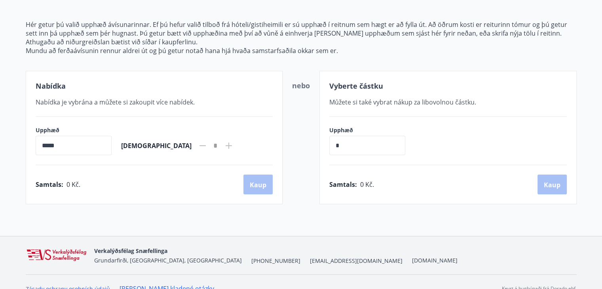
scroll to position [102, 0]
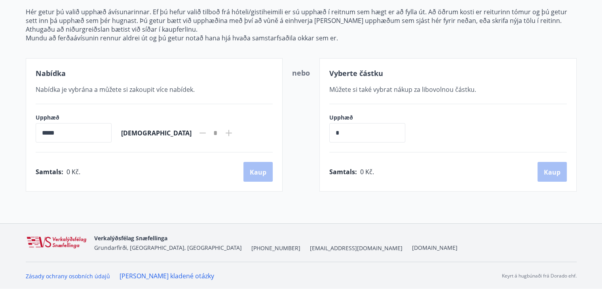
click at [94, 141] on input "*****" at bounding box center [74, 132] width 76 height 19
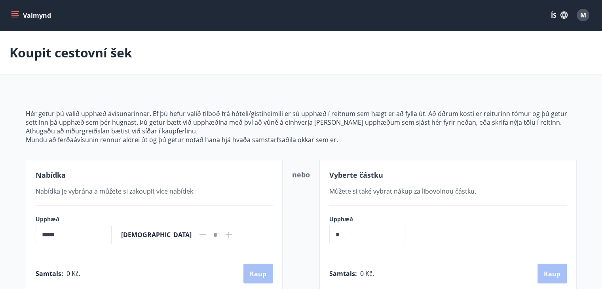
scroll to position [0, 0]
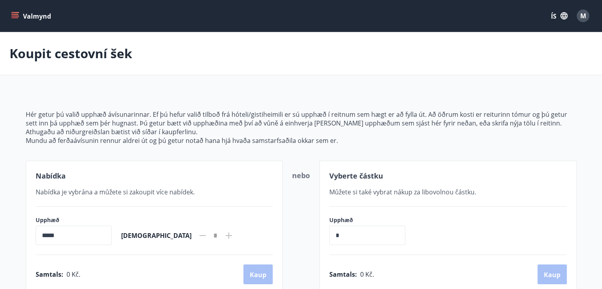
click at [22, 15] on button "Valmynd" at bounding box center [31, 16] width 45 height 14
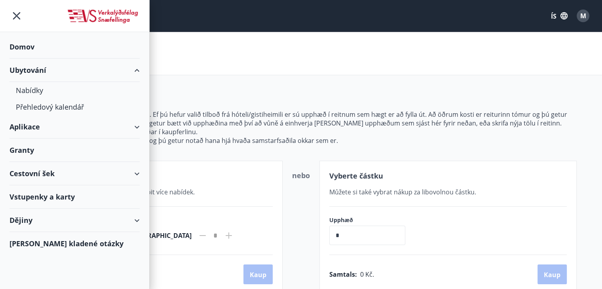
click at [130, 167] on div "Cestovní šek" at bounding box center [74, 173] width 130 height 23
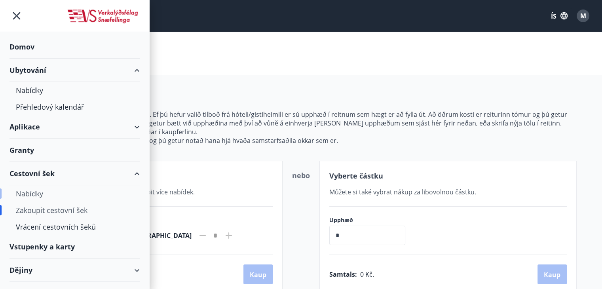
click at [32, 198] on div "Nabídky" at bounding box center [74, 193] width 117 height 17
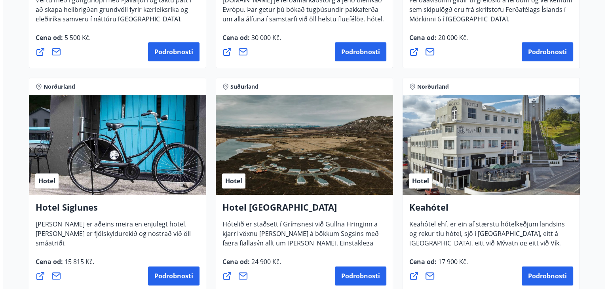
scroll to position [396, 0]
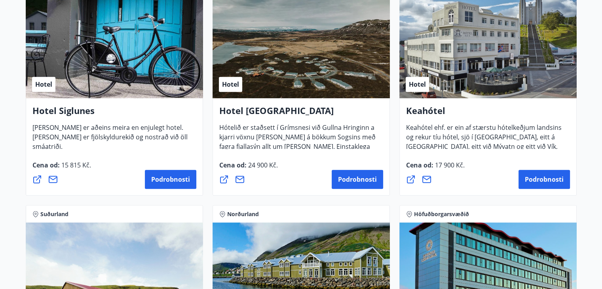
click at [458, 46] on div "Hotel" at bounding box center [487, 48] width 177 height 100
click at [545, 179] on font "Podrobnosti" at bounding box center [543, 179] width 39 height 9
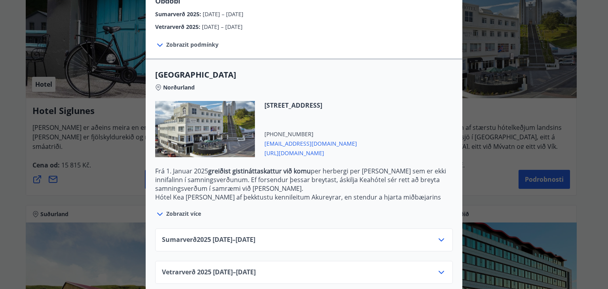
scroll to position [153, 0]
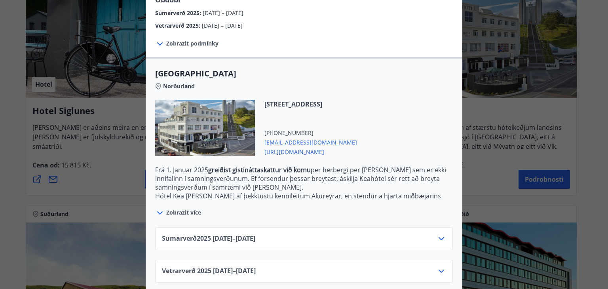
click at [344, 235] on div "Sumarverð [PHONE_NUMBER][DATE]–[DATE] ​" at bounding box center [304, 242] width 284 height 16
click at [437, 237] on div "Sumarverð [PHONE_NUMBER][DATE]–[DATE] ​" at bounding box center [304, 242] width 284 height 16
click at [437, 234] on icon at bounding box center [440, 238] width 9 height 9
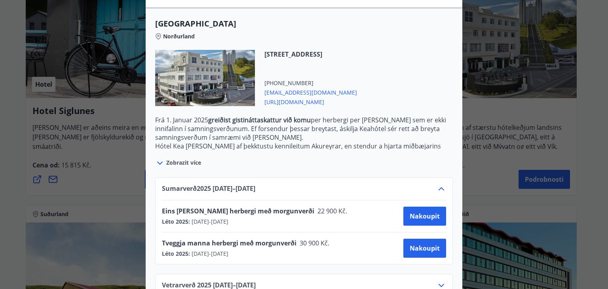
scroll to position [217, 0]
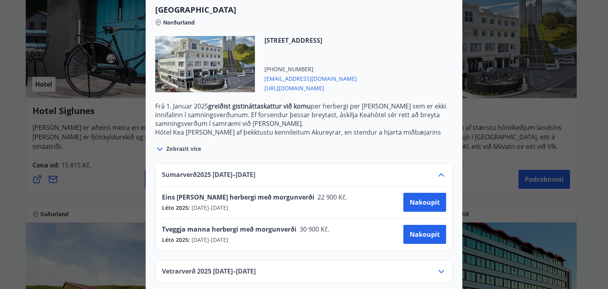
drag, startPoint x: 416, startPoint y: 192, endPoint x: 361, endPoint y: 216, distance: 60.2
click at [318, 201] on div "Eins [PERSON_NAME] herbergi með morgunverði 22 900 Kč. Léto 2025 : [DATE] - [DA…" at bounding box center [304, 202] width 284 height 19
click at [424, 230] on font "Nakoupit" at bounding box center [424, 234] width 30 height 9
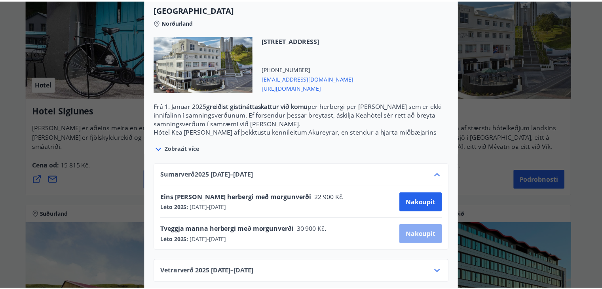
scroll to position [67, 0]
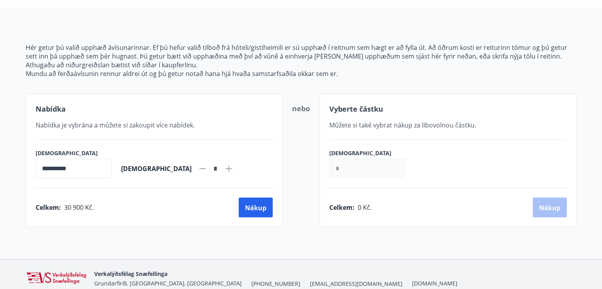
click at [224, 165] on icon at bounding box center [228, 168] width 9 height 9
click at [198, 167] on icon at bounding box center [202, 168] width 9 height 9
type input "*"
drag, startPoint x: 70, startPoint y: 162, endPoint x: 0, endPoint y: 163, distance: 70.4
click at [0, 163] on main "**********" at bounding box center [301, 96] width 602 height 262
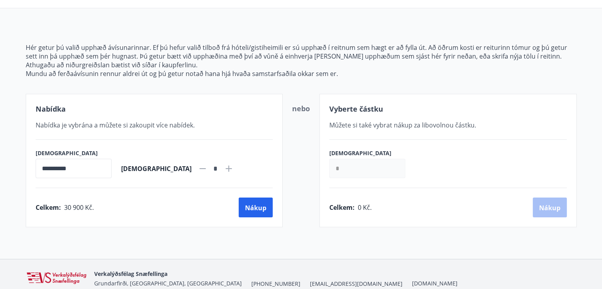
click at [223, 111] on div "Nabídka" at bounding box center [154, 109] width 237 height 10
click at [367, 161] on input "*" at bounding box center [367, 168] width 76 height 19
drag, startPoint x: 308, startPoint y: 161, endPoint x: 263, endPoint y: 157, distance: 44.6
click at [265, 157] on div "**********" at bounding box center [301, 160] width 551 height 133
type input "*"
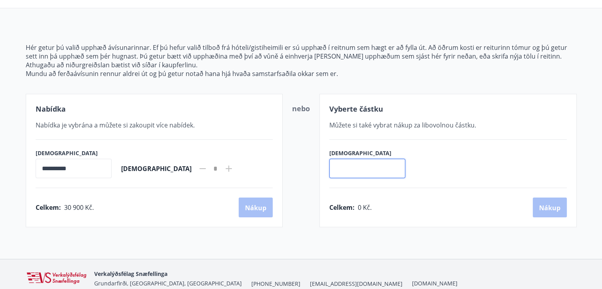
click at [204, 168] on div "**********" at bounding box center [154, 163] width 237 height 29
click at [263, 216] on div "**********" at bounding box center [154, 160] width 257 height 133
click at [263, 211] on button "Nákup" at bounding box center [255, 207] width 34 height 20
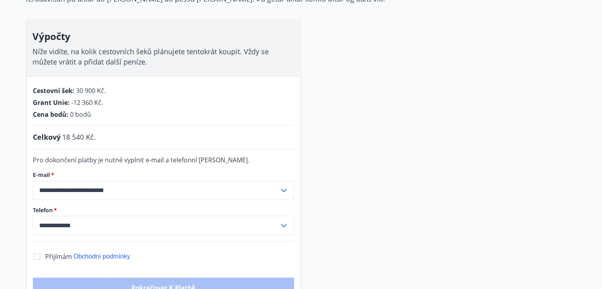
scroll to position [106, 0]
